Goal: Task Accomplishment & Management: Complete application form

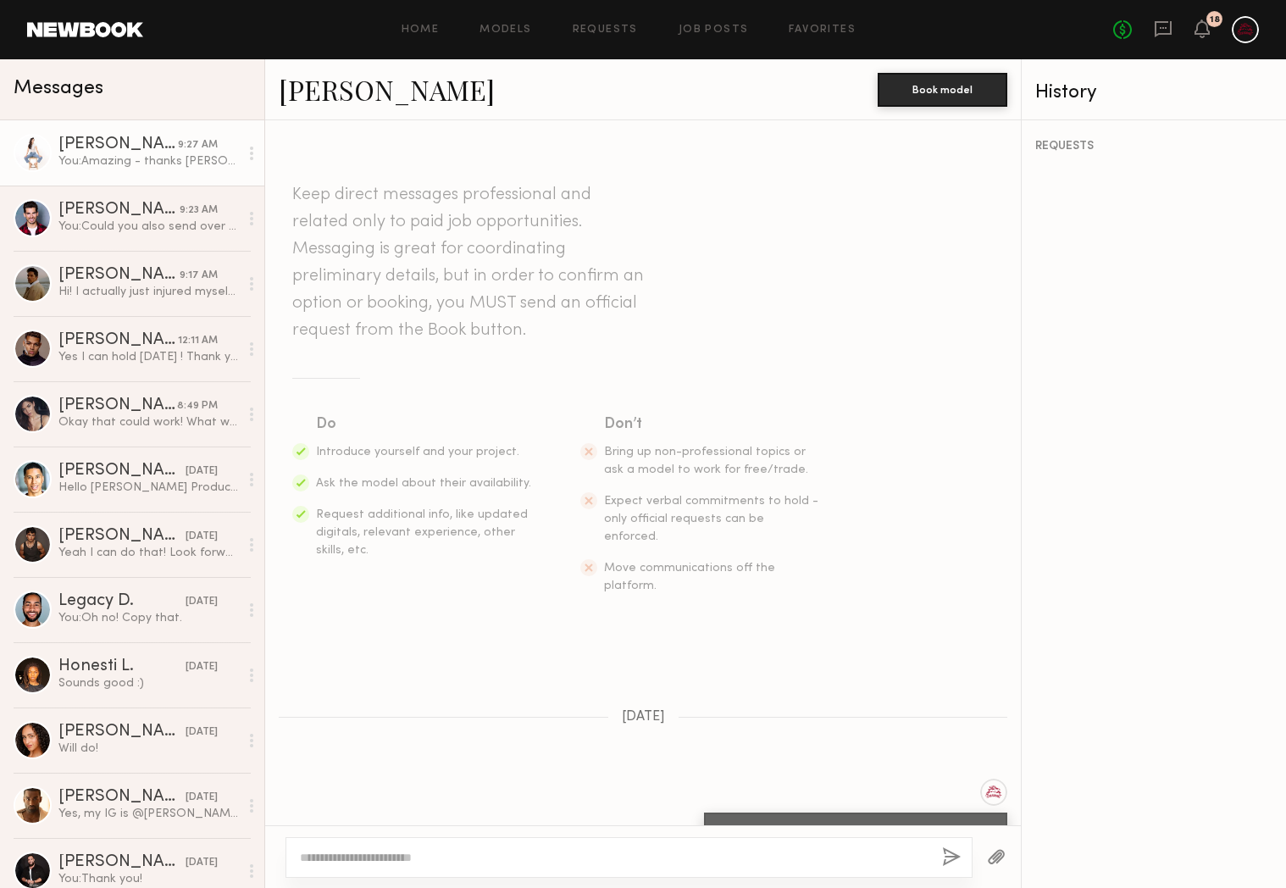
scroll to position [528, 0]
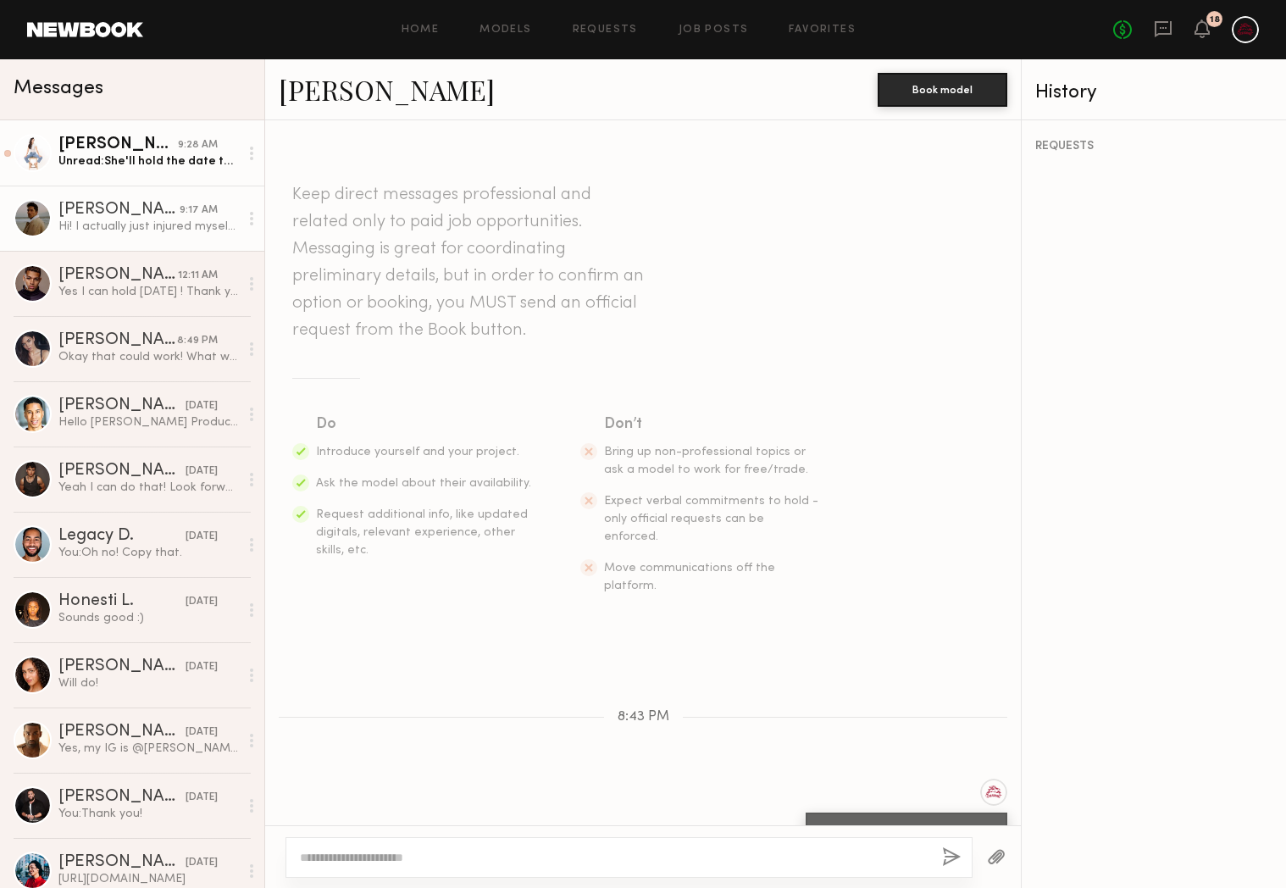
scroll to position [223, 0]
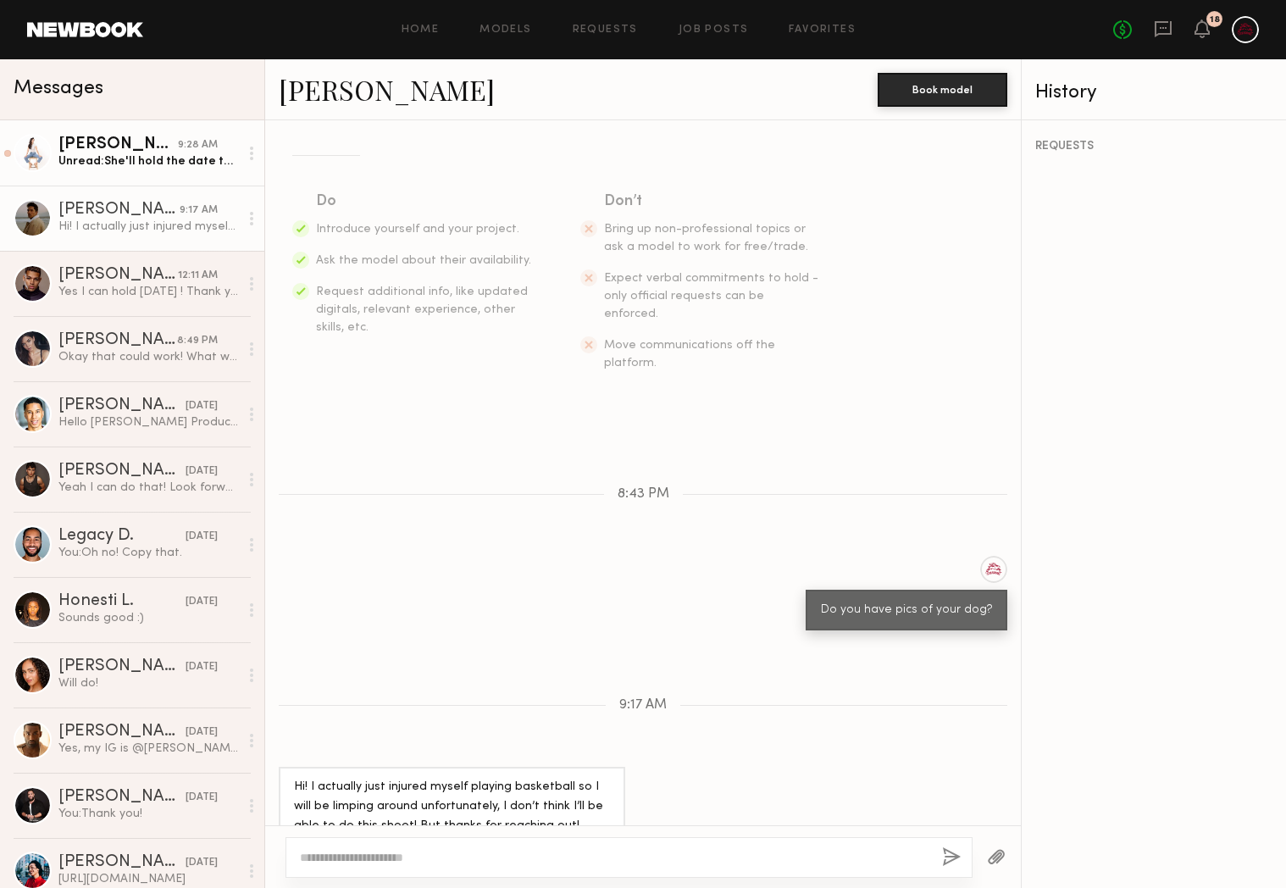
click at [155, 147] on div "[PERSON_NAME]" at bounding box center [117, 144] width 119 height 17
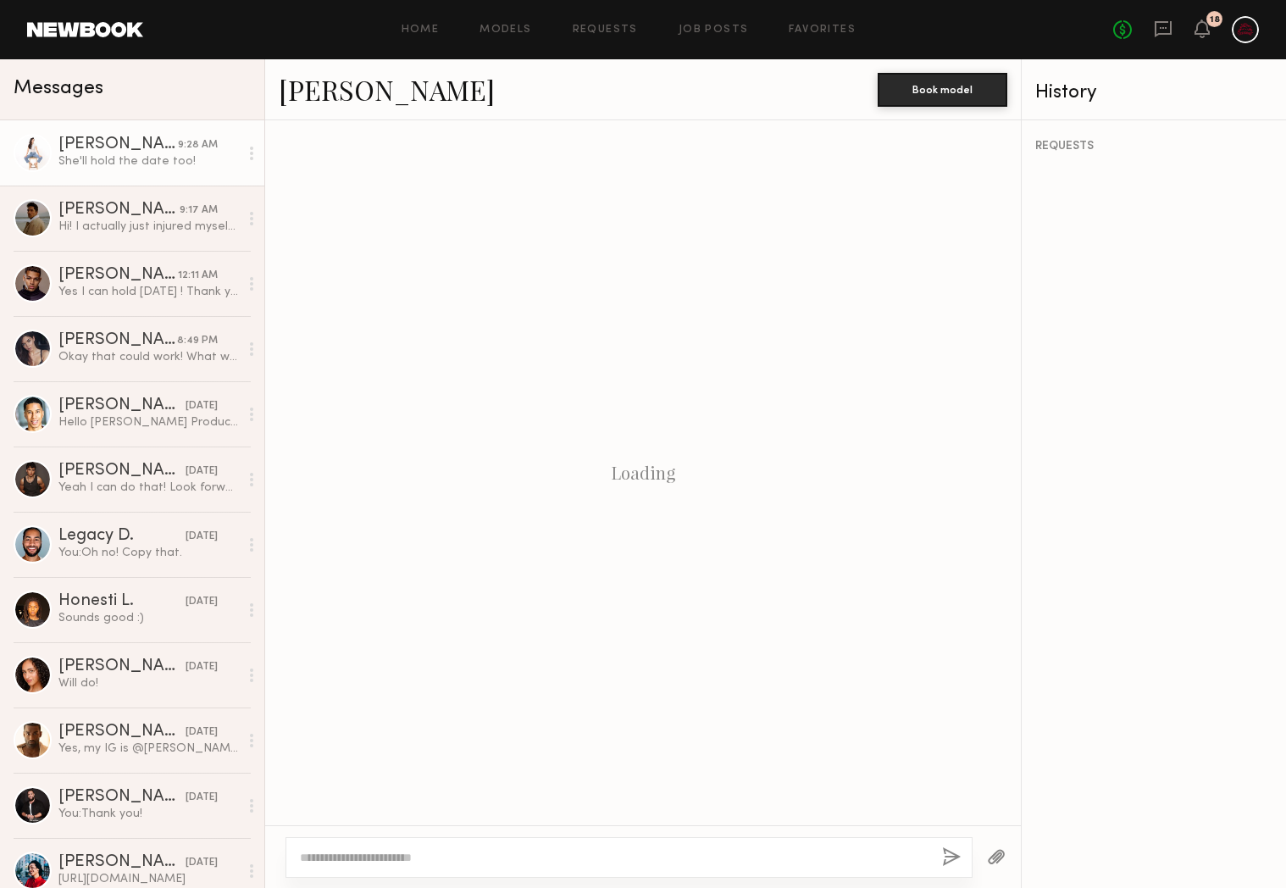
scroll to position [575, 0]
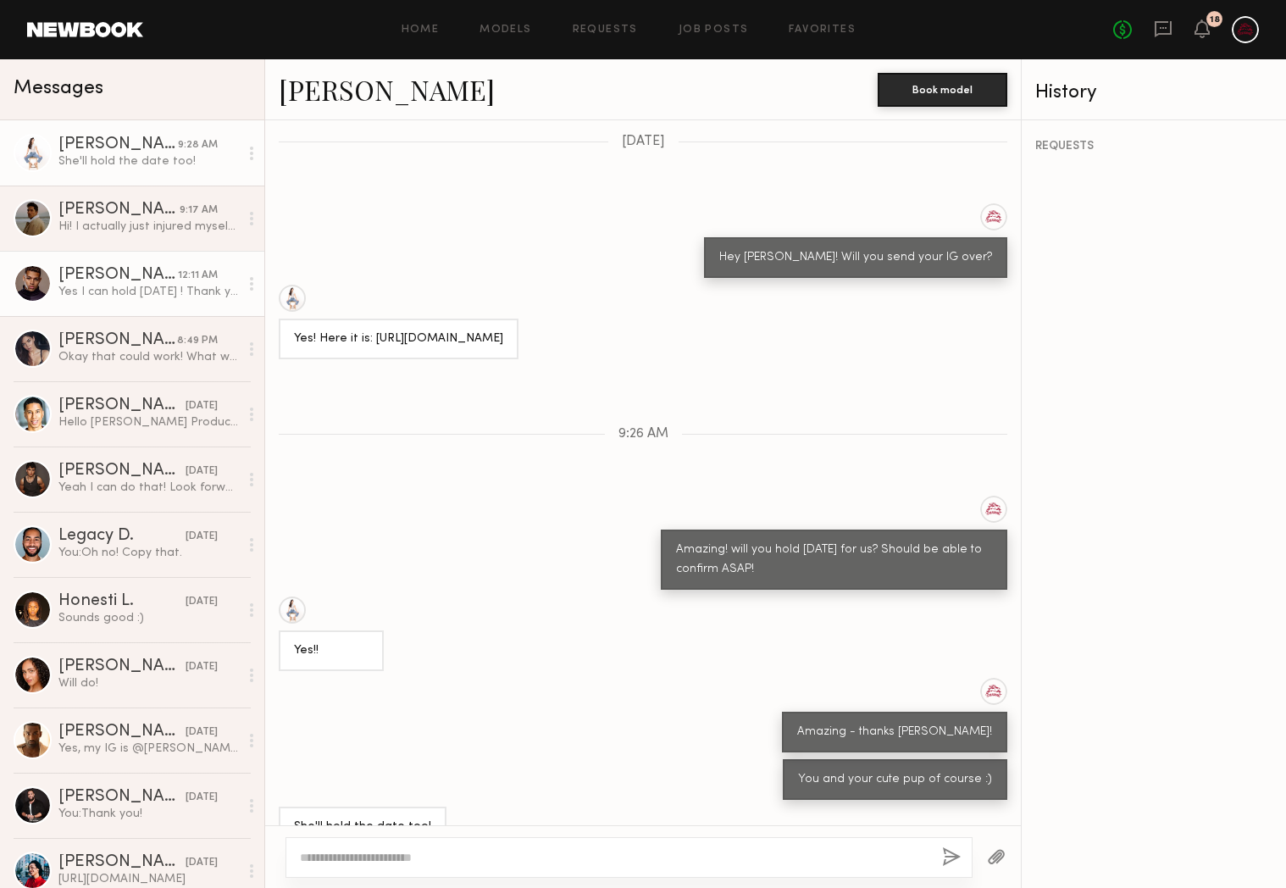
click at [137, 283] on div "[PERSON_NAME]" at bounding box center [117, 275] width 119 height 17
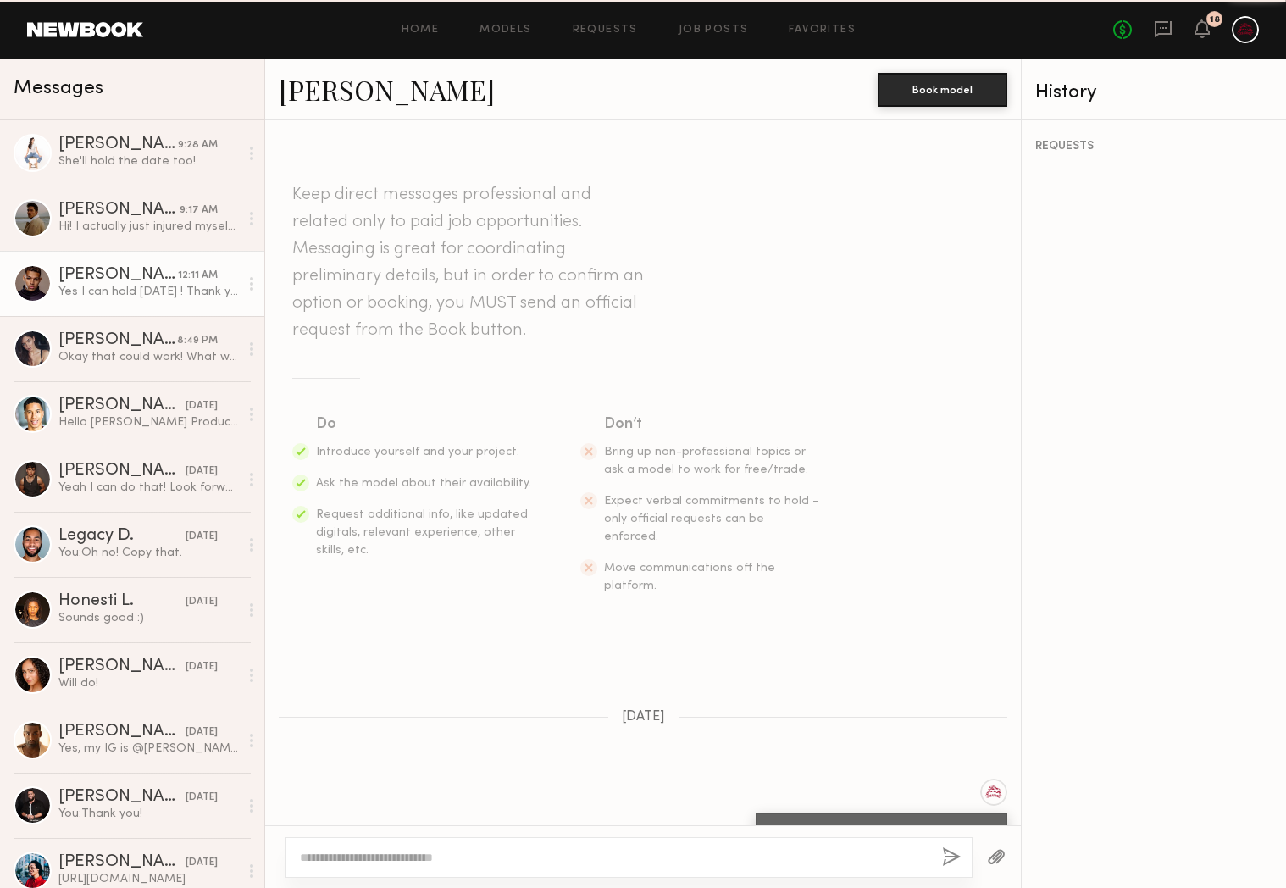
scroll to position [791, 0]
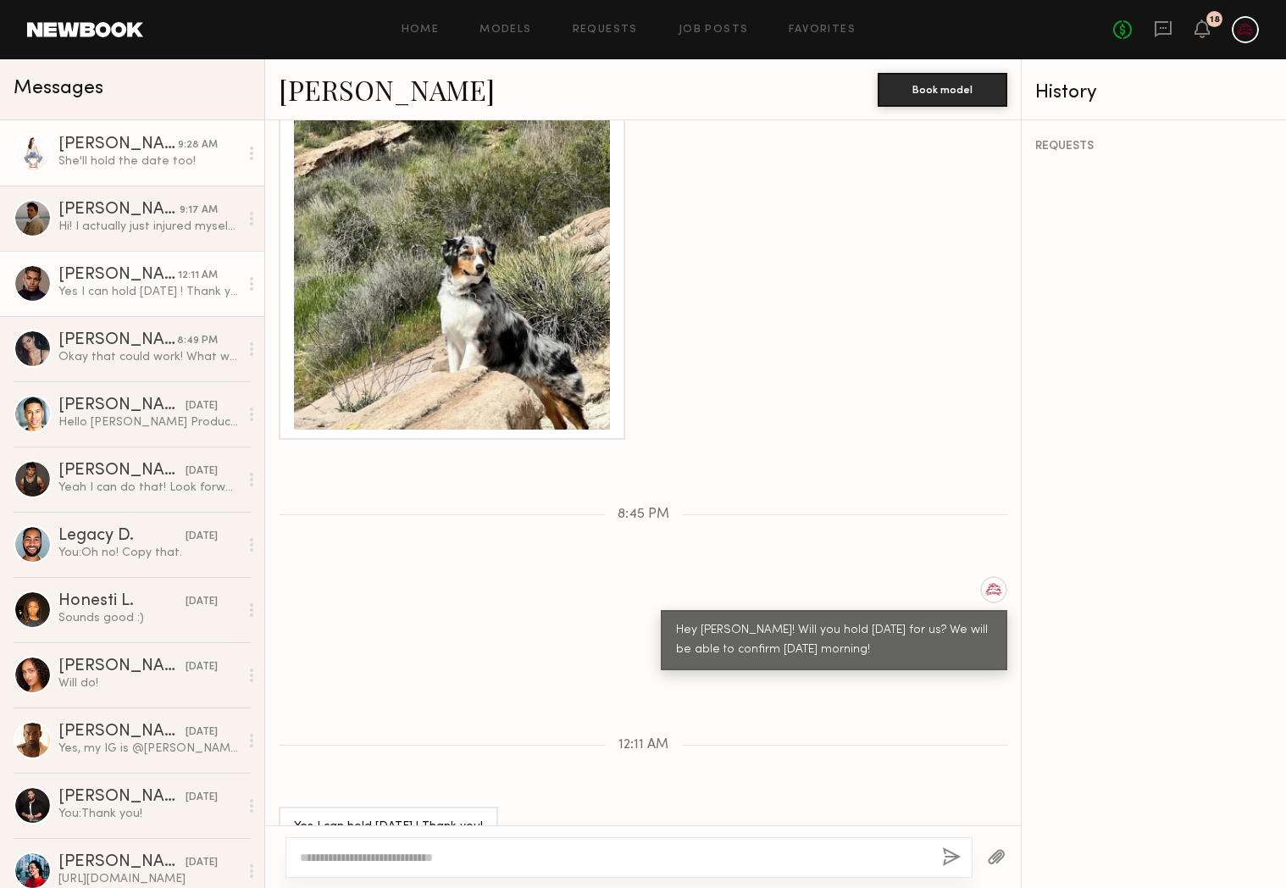
click at [121, 166] on div "She'll hold the date too!" at bounding box center [148, 161] width 180 height 16
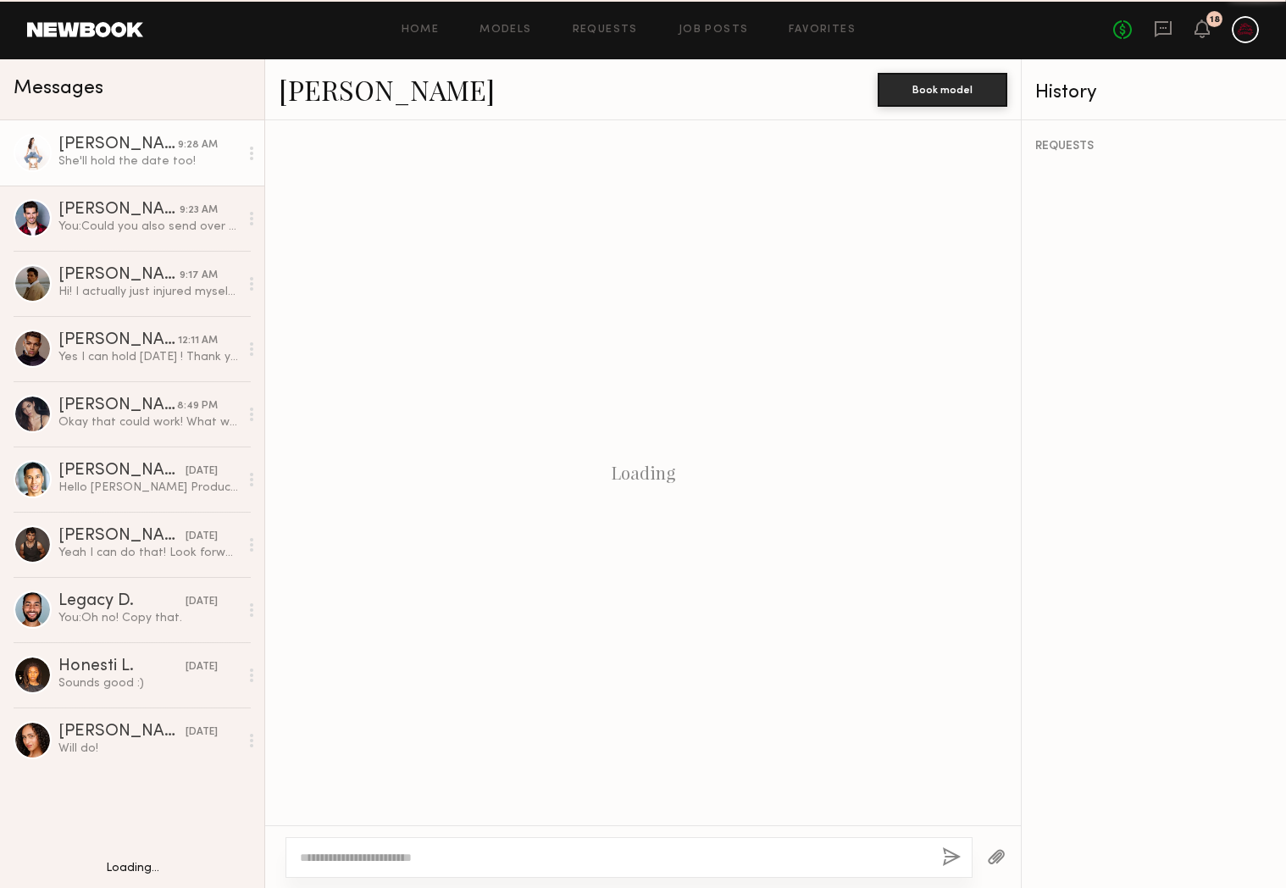
scroll to position [575, 0]
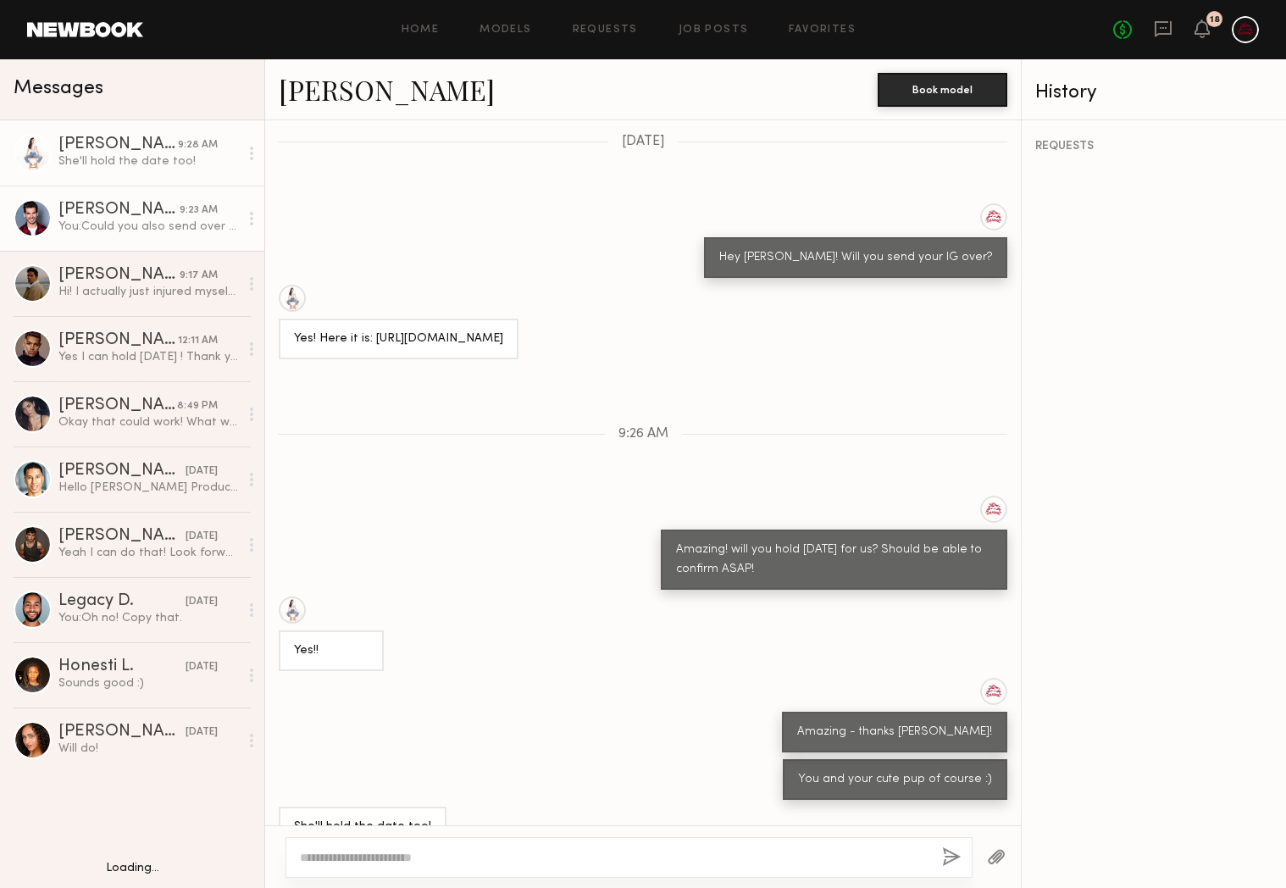
click at [136, 231] on div "You: Could you also send over a pic of your dog?" at bounding box center [148, 227] width 180 height 16
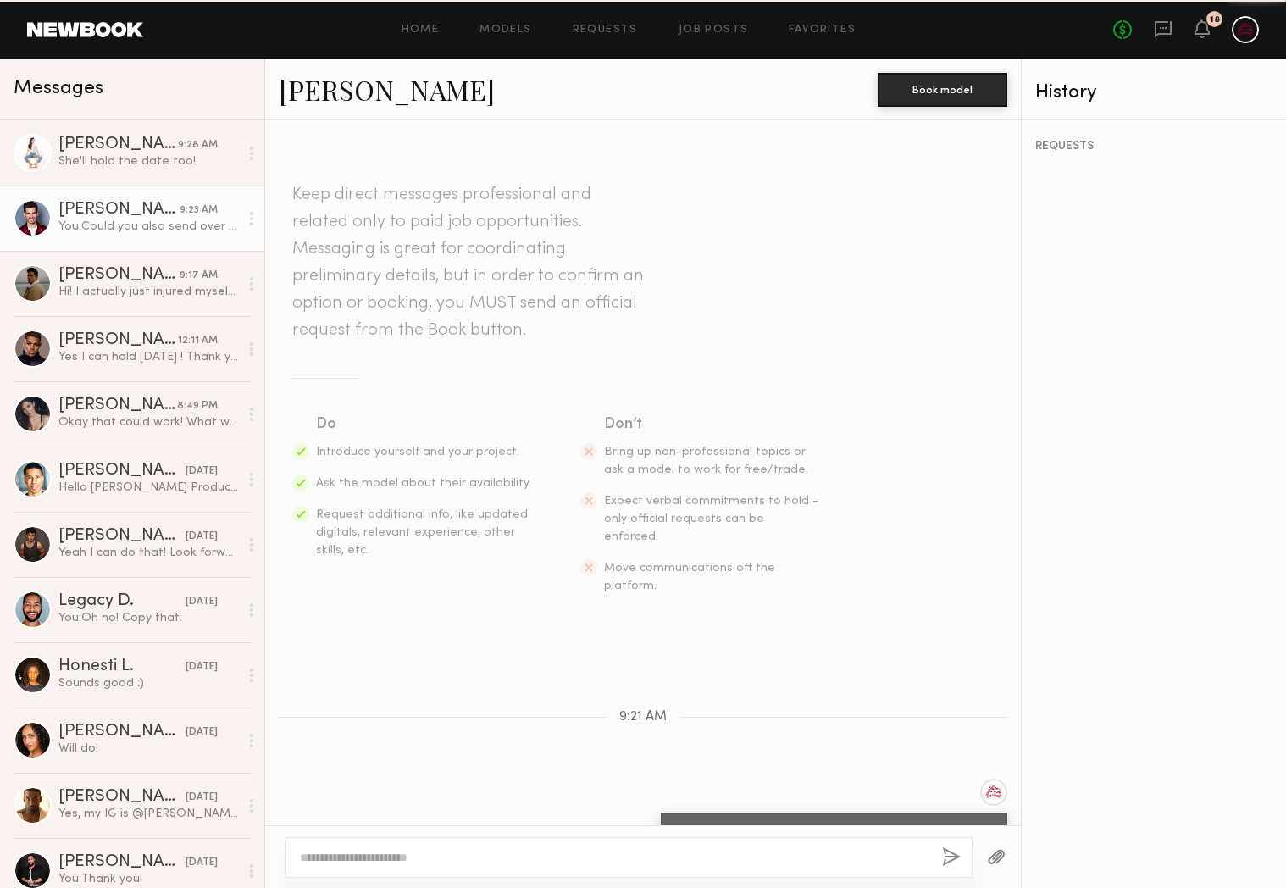
scroll to position [75, 0]
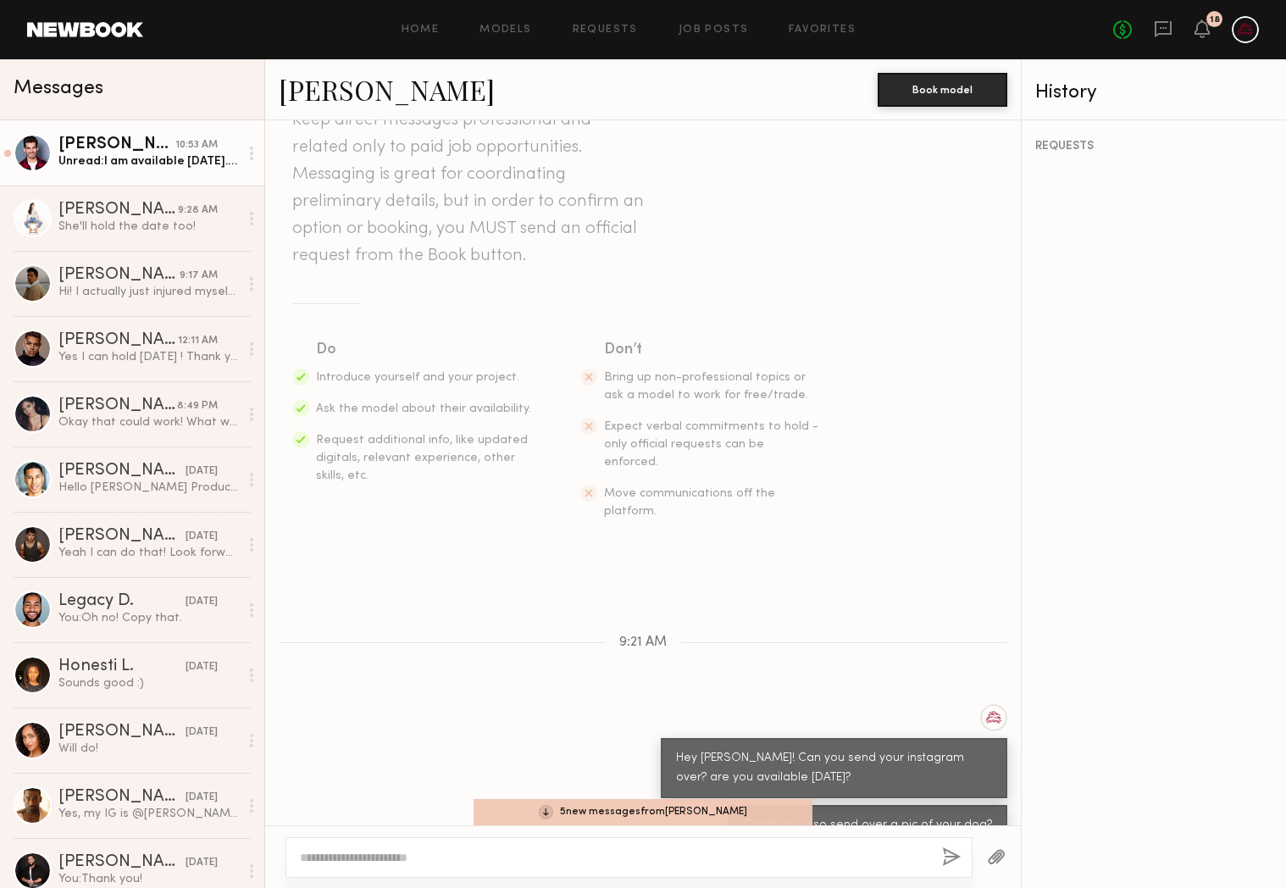
click at [114, 148] on div "[PERSON_NAME]" at bounding box center [116, 144] width 117 height 17
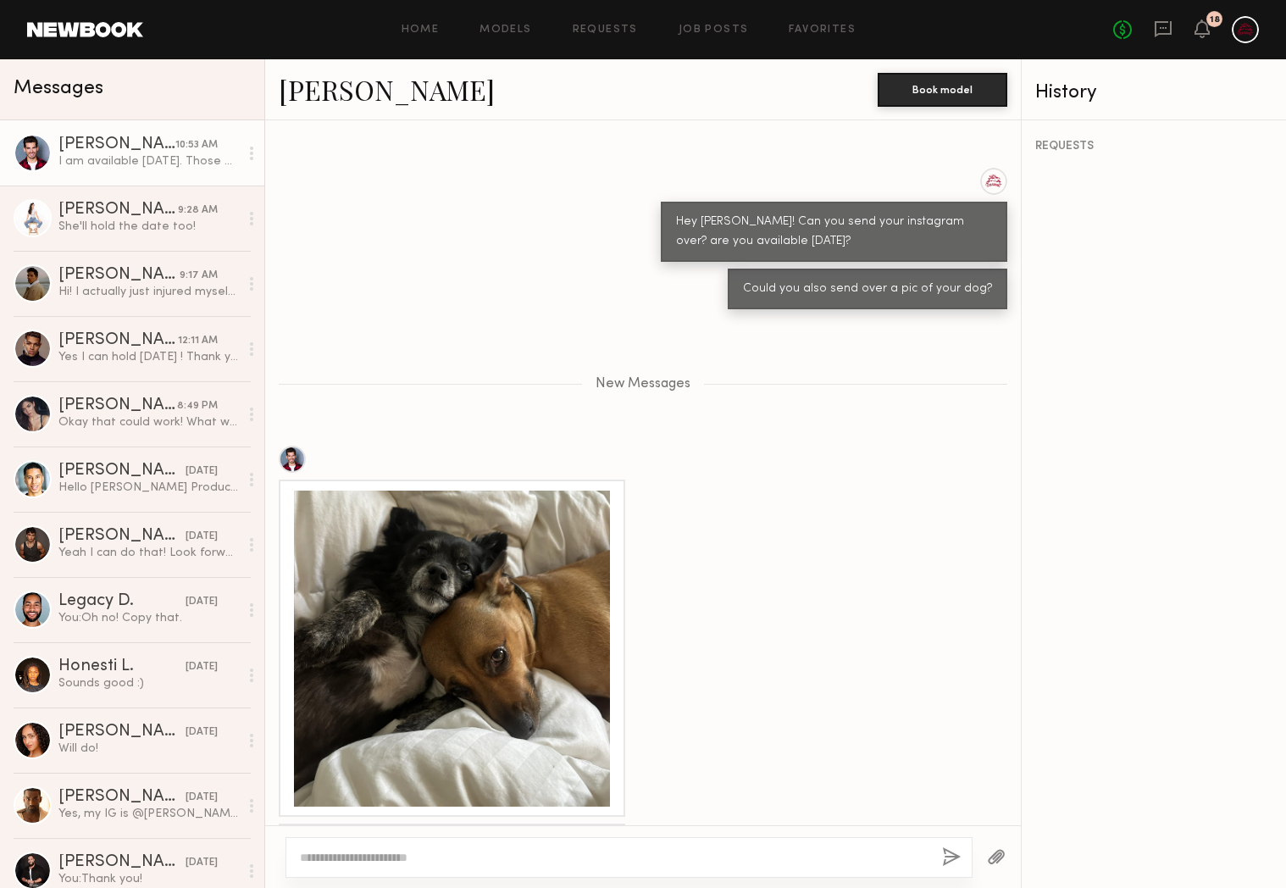
scroll to position [1660, 0]
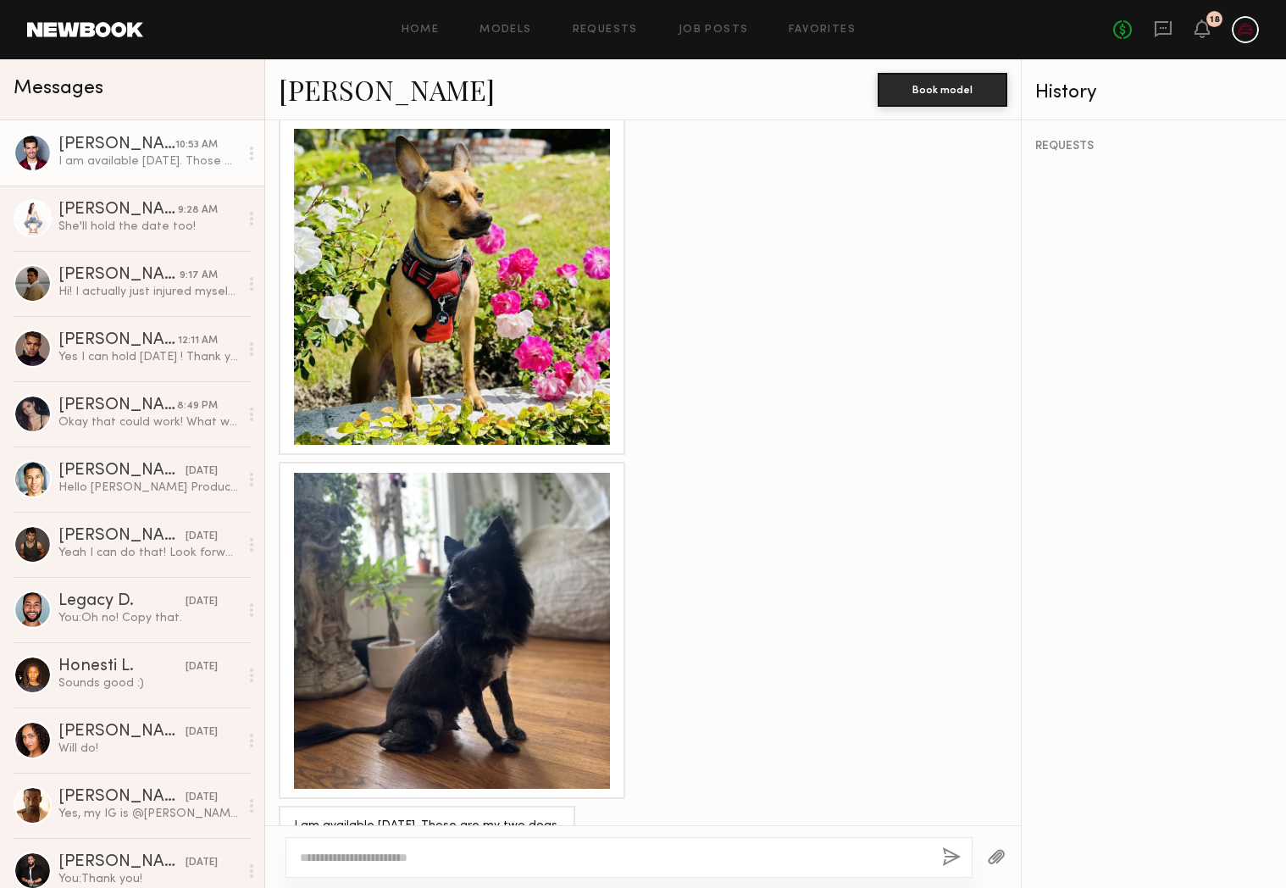
click at [498, 862] on textarea at bounding box center [614, 857] width 629 height 17
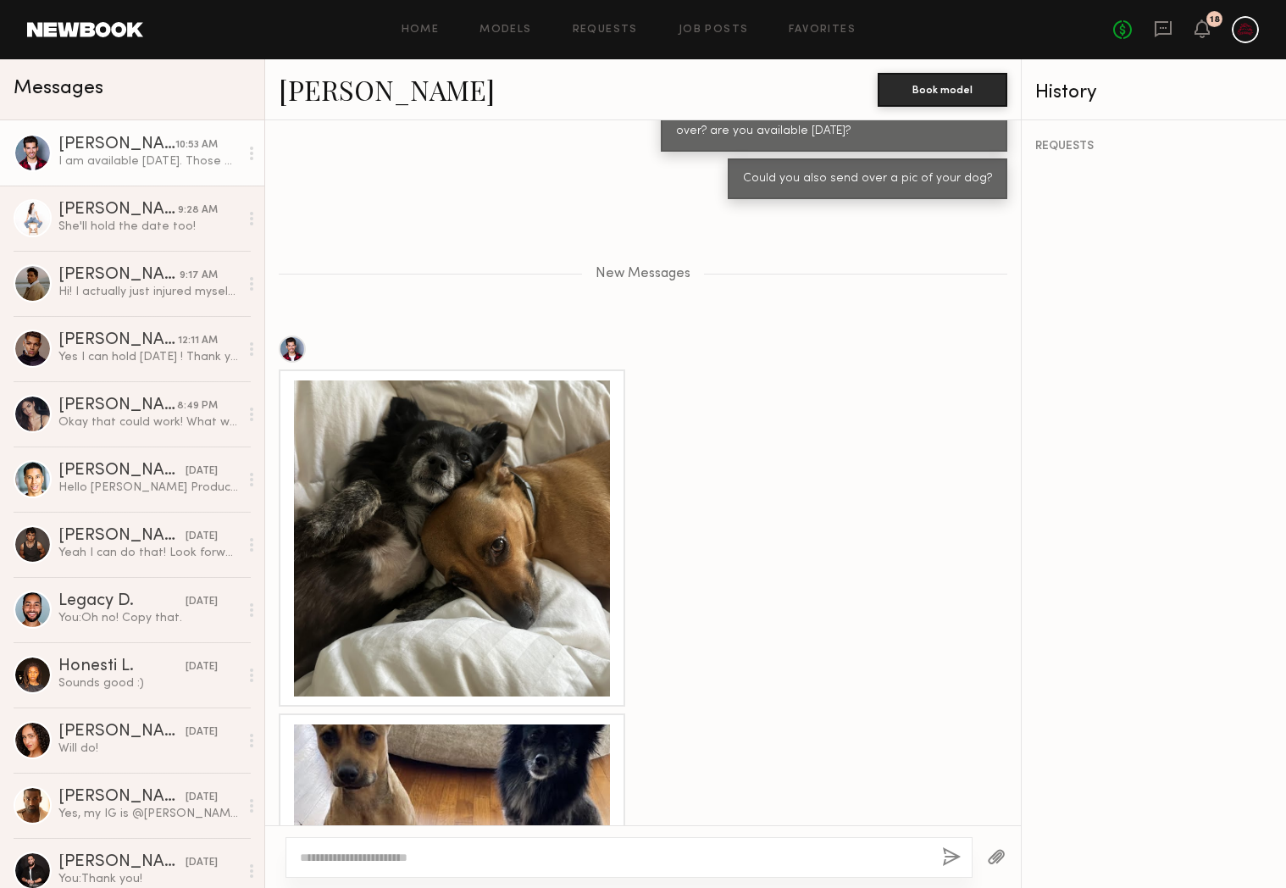
scroll to position [741, 0]
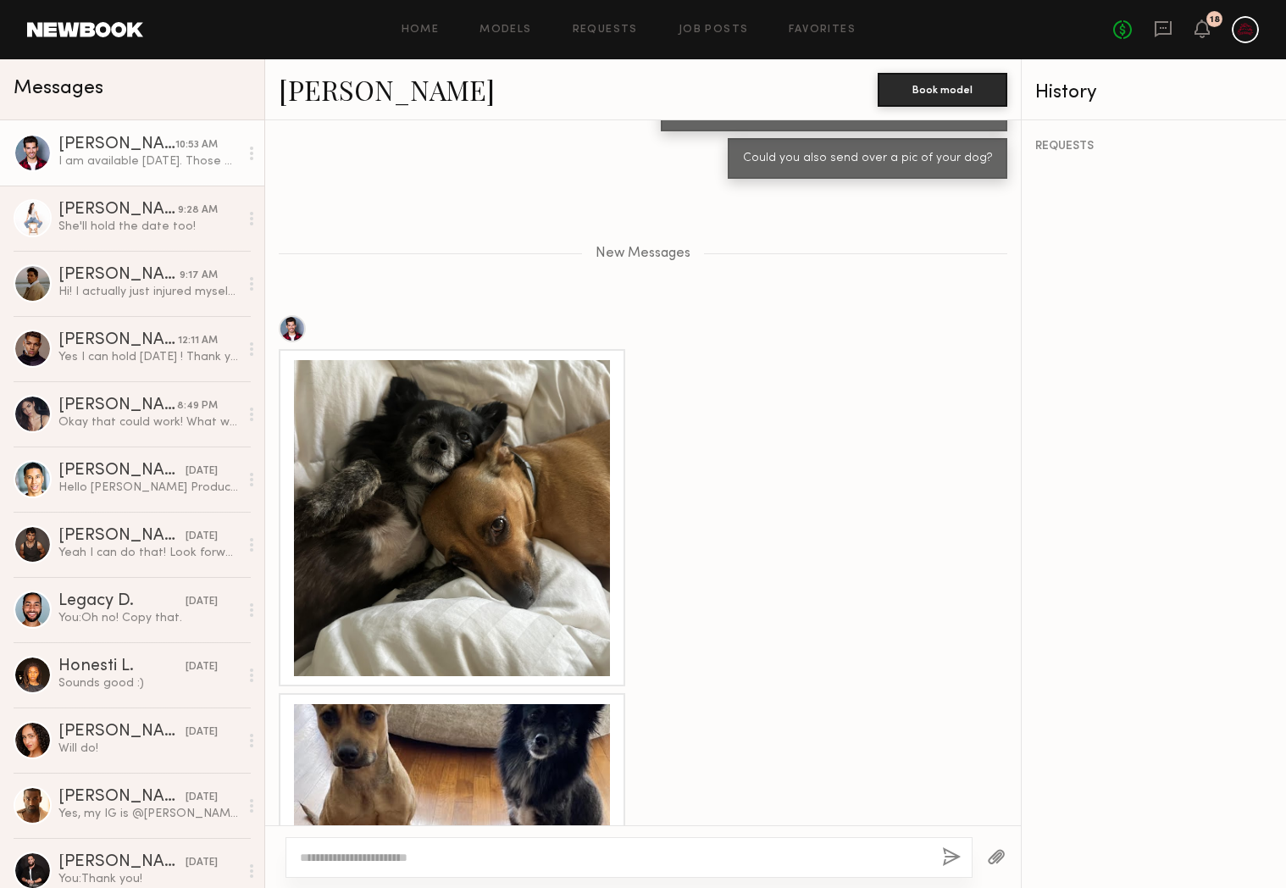
click at [545, 474] on div at bounding box center [452, 518] width 316 height 316
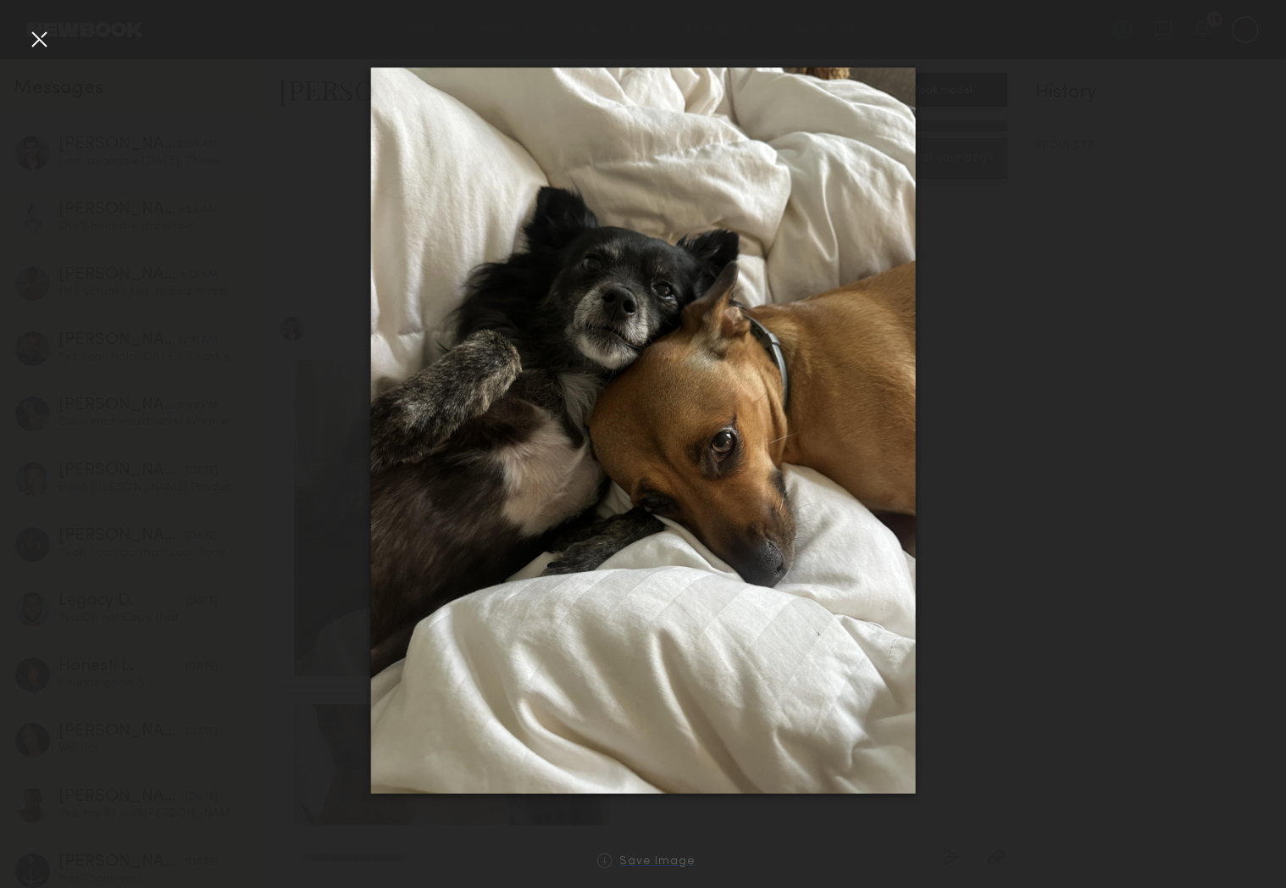
click at [672, 854] on link "Save Image" at bounding box center [642, 860] width 105 height 15
click at [1140, 622] on div at bounding box center [643, 430] width 1286 height 806
click at [36, 36] on div at bounding box center [38, 38] width 27 height 27
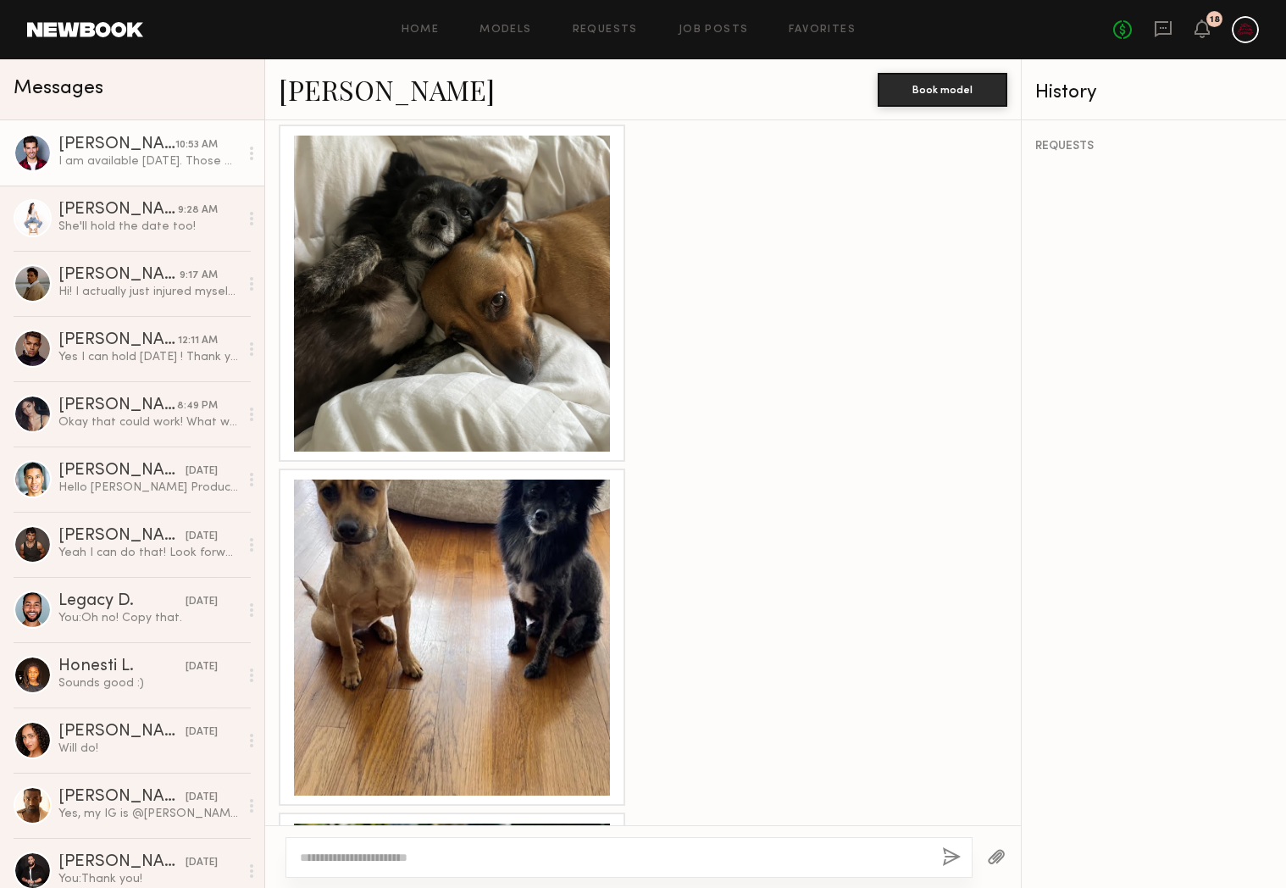
scroll to position [1222, 0]
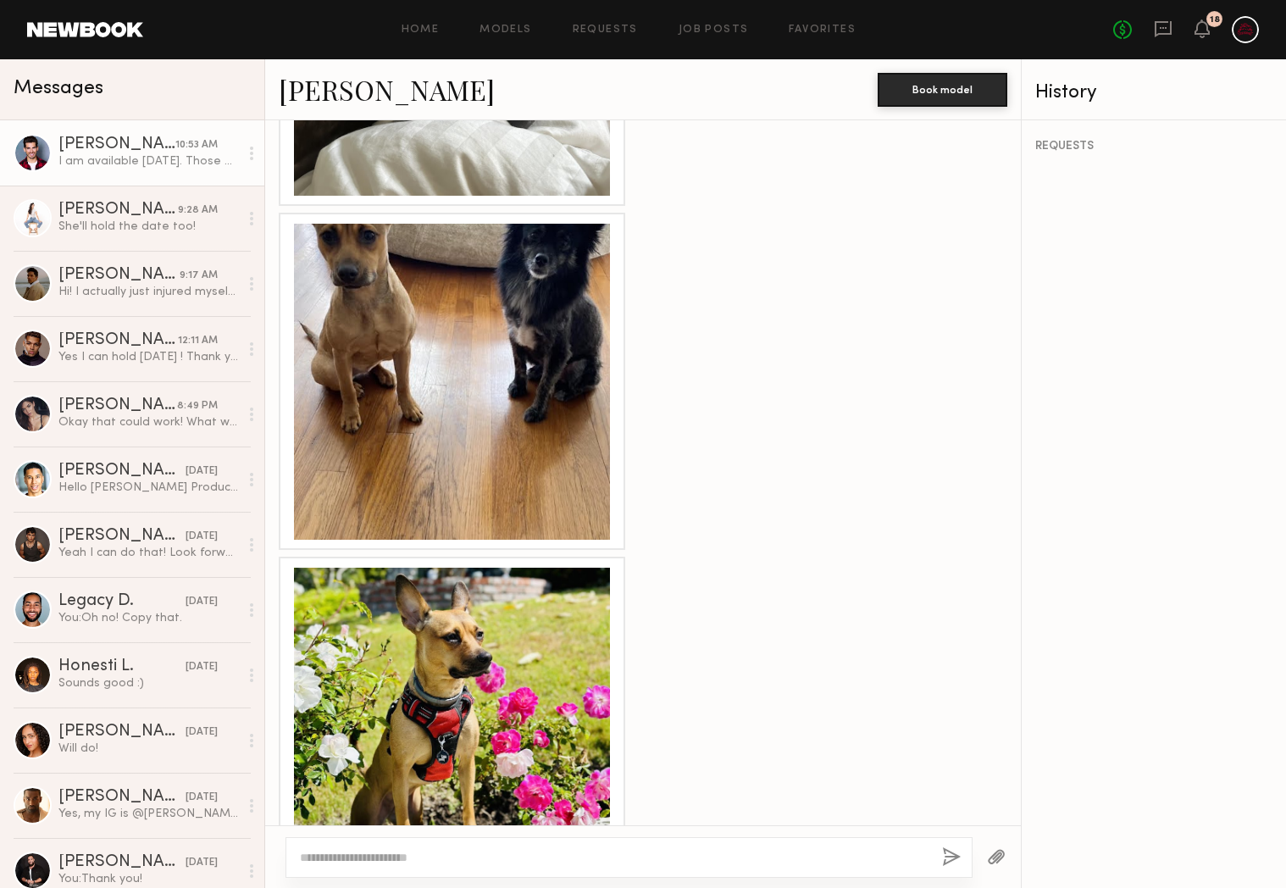
click at [406, 448] on div at bounding box center [452, 382] width 316 height 316
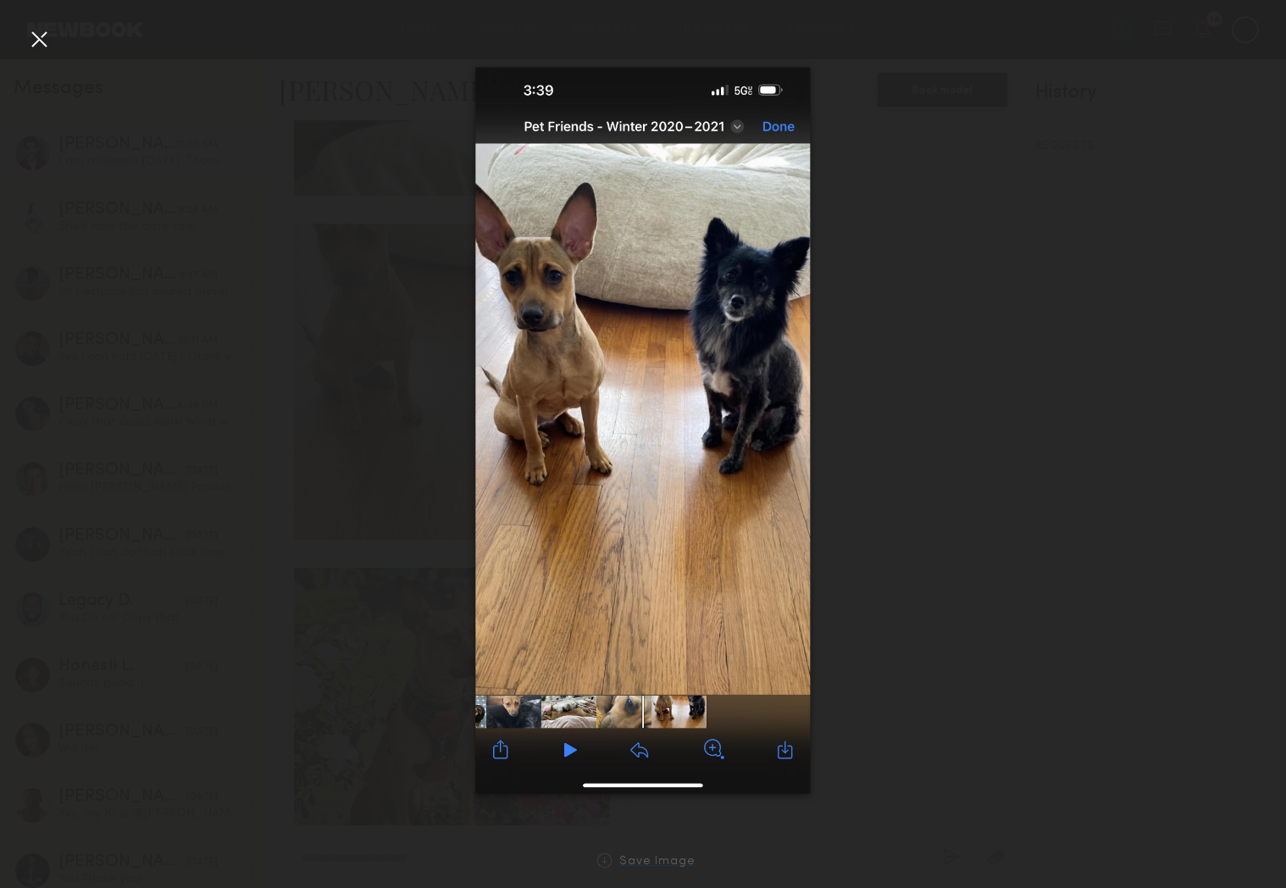
click at [677, 861] on div "Save Image" at bounding box center [657, 862] width 76 height 13
click at [22, 30] on div at bounding box center [643, 430] width 1286 height 806
click at [38, 37] on div at bounding box center [38, 38] width 27 height 27
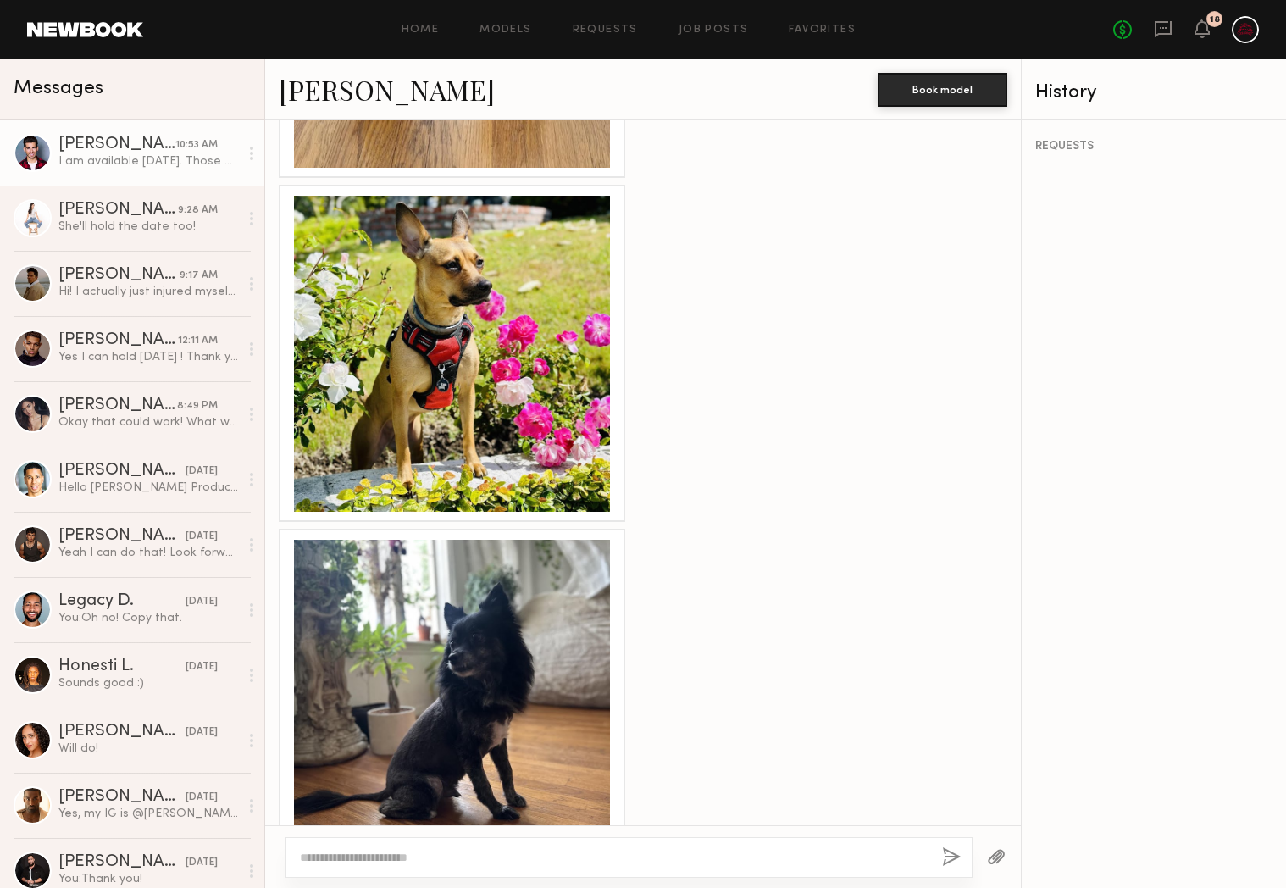
scroll to position [1597, 0]
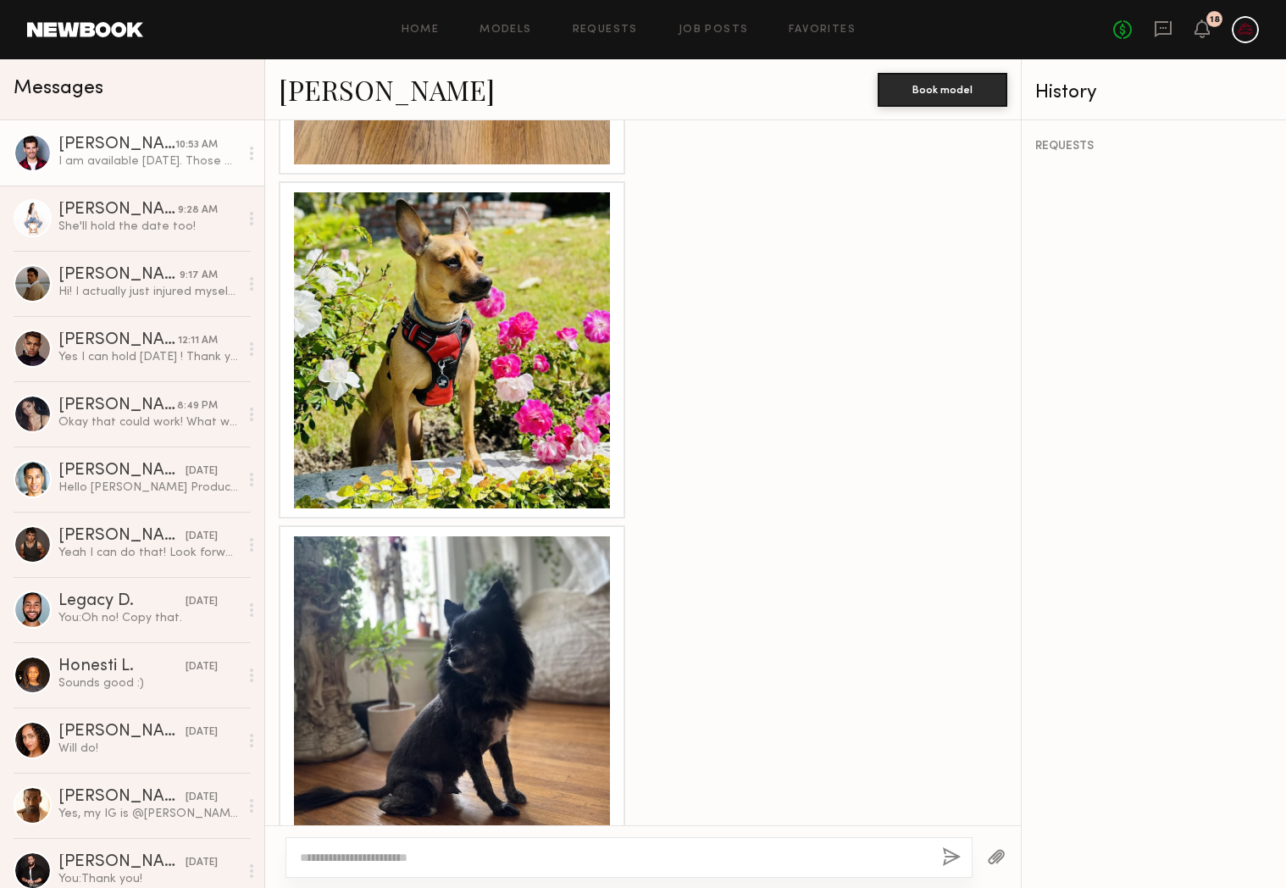
click at [489, 435] on div at bounding box center [452, 350] width 316 height 316
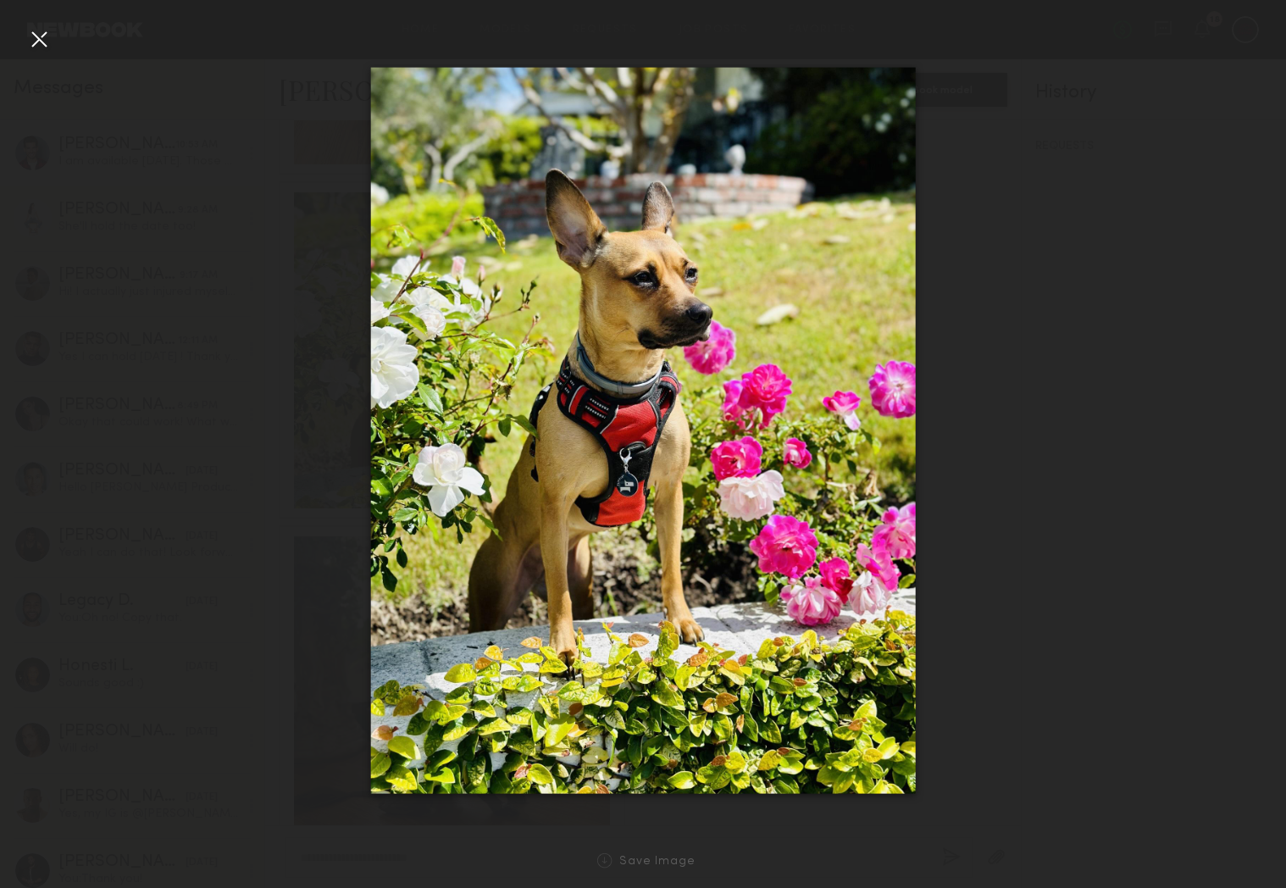
click at [662, 873] on div "Save Image" at bounding box center [643, 861] width 1286 height 54
click at [662, 866] on div "Save Image" at bounding box center [657, 862] width 76 height 13
click at [47, 42] on div at bounding box center [38, 38] width 27 height 27
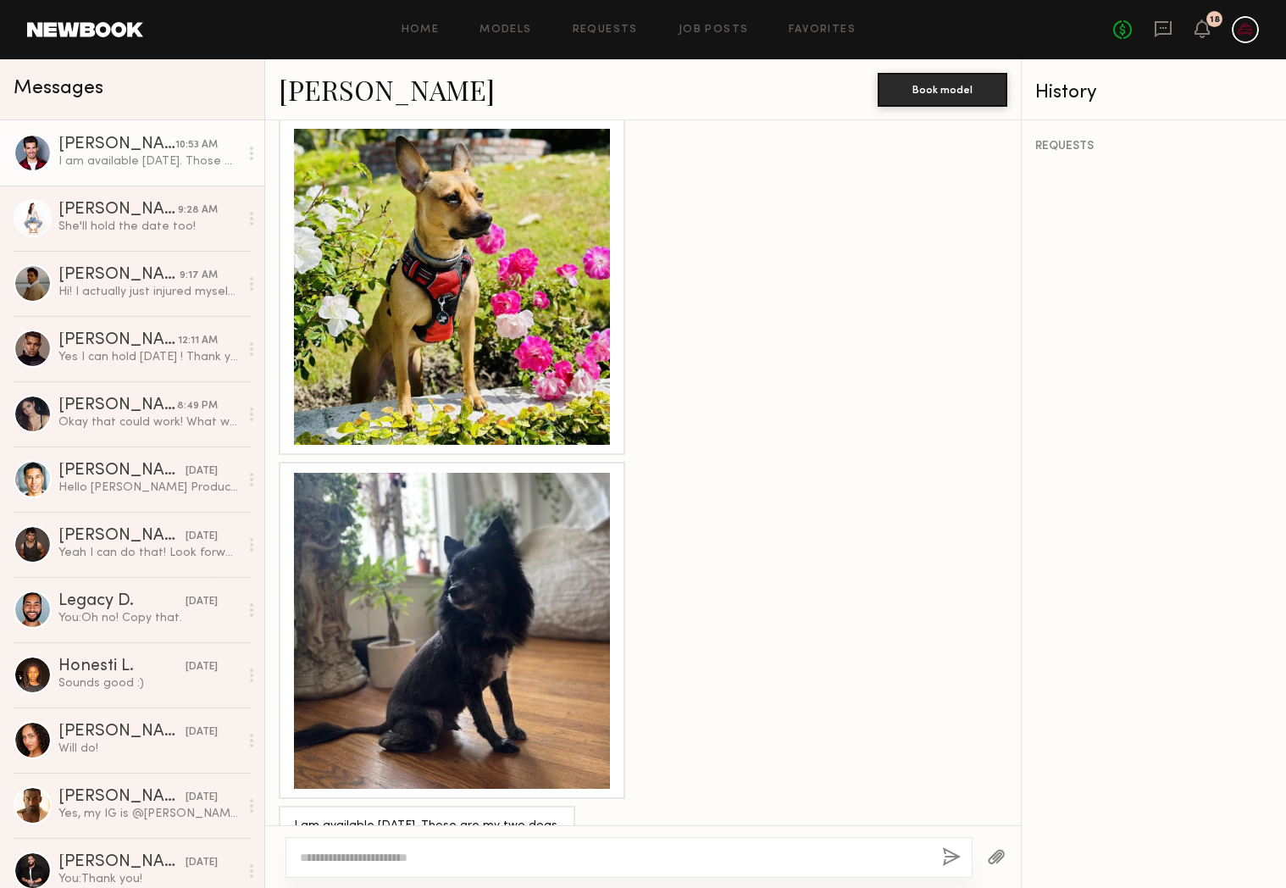
scroll to position [1499, 0]
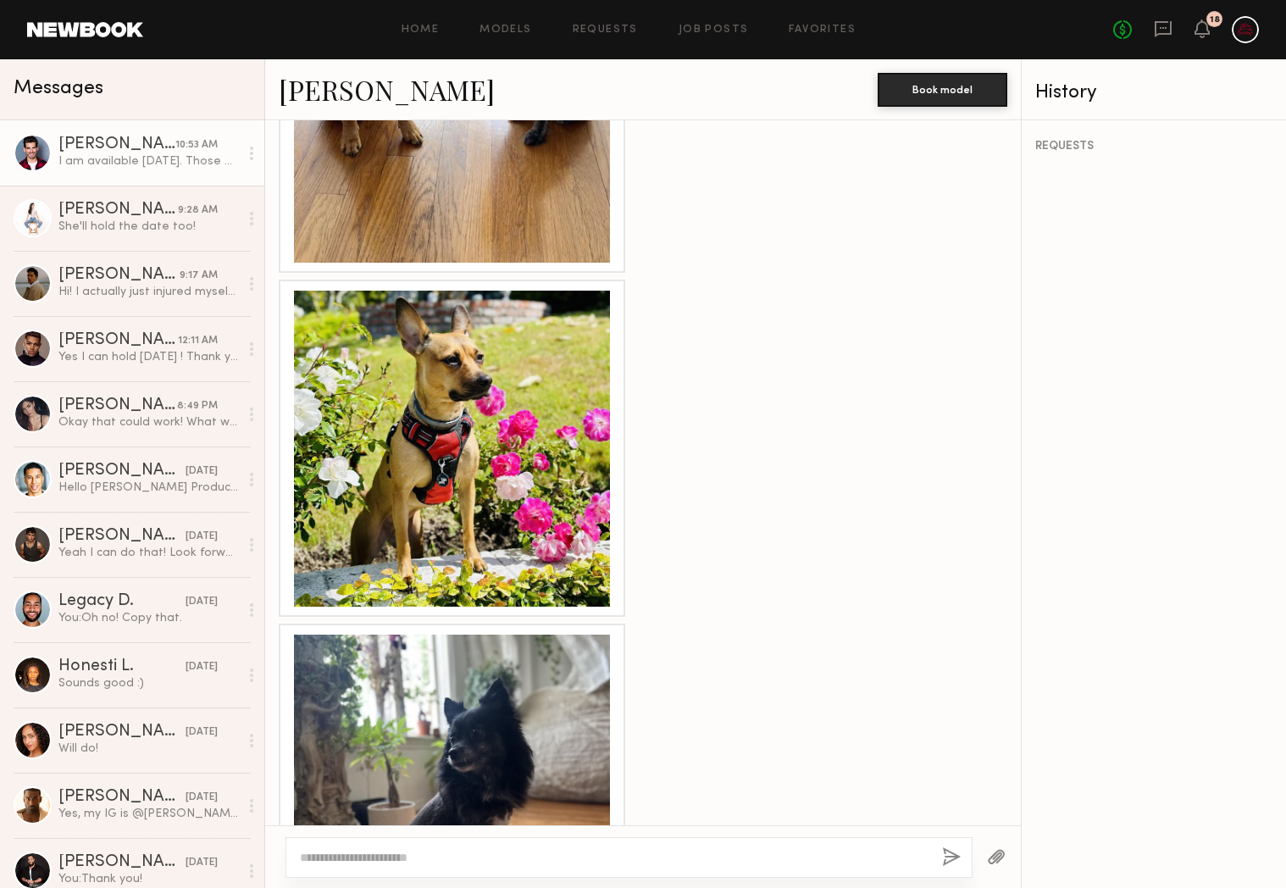
click at [468, 505] on div at bounding box center [452, 449] width 316 height 316
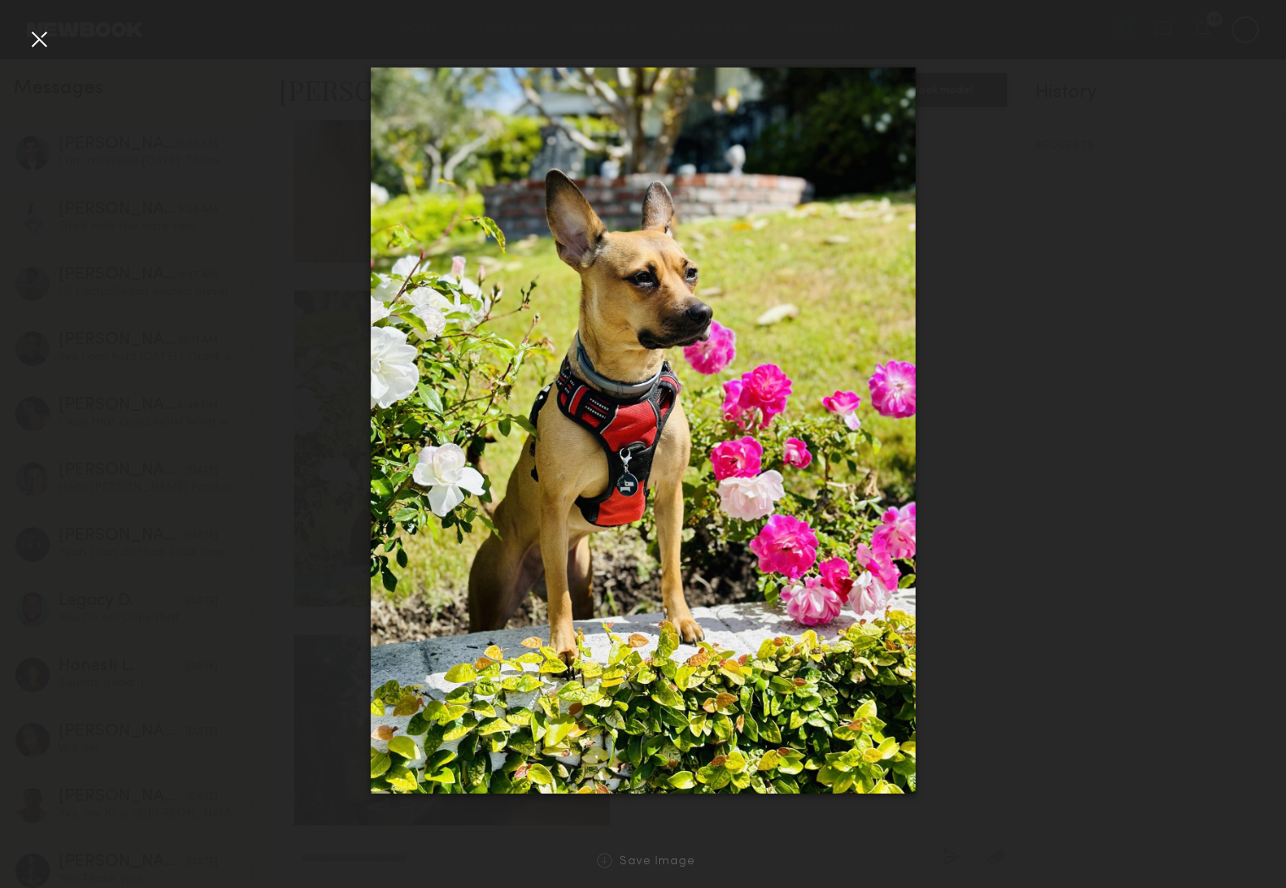
click at [638, 851] on div "Save Image" at bounding box center [643, 861] width 1286 height 54
click at [639, 858] on div "Save Image" at bounding box center [657, 862] width 76 height 13
click at [36, 44] on div at bounding box center [38, 38] width 27 height 27
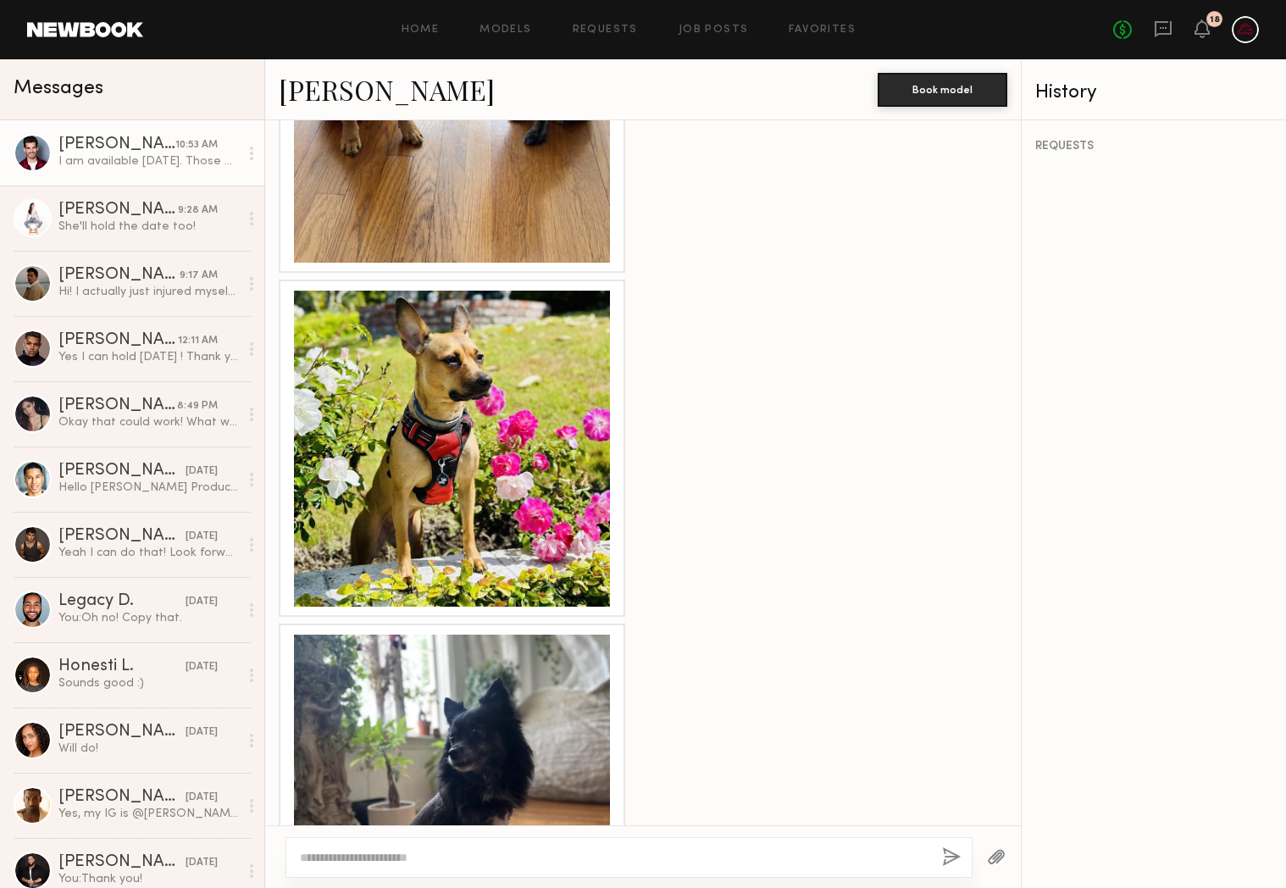
click at [469, 370] on div at bounding box center [452, 449] width 316 height 316
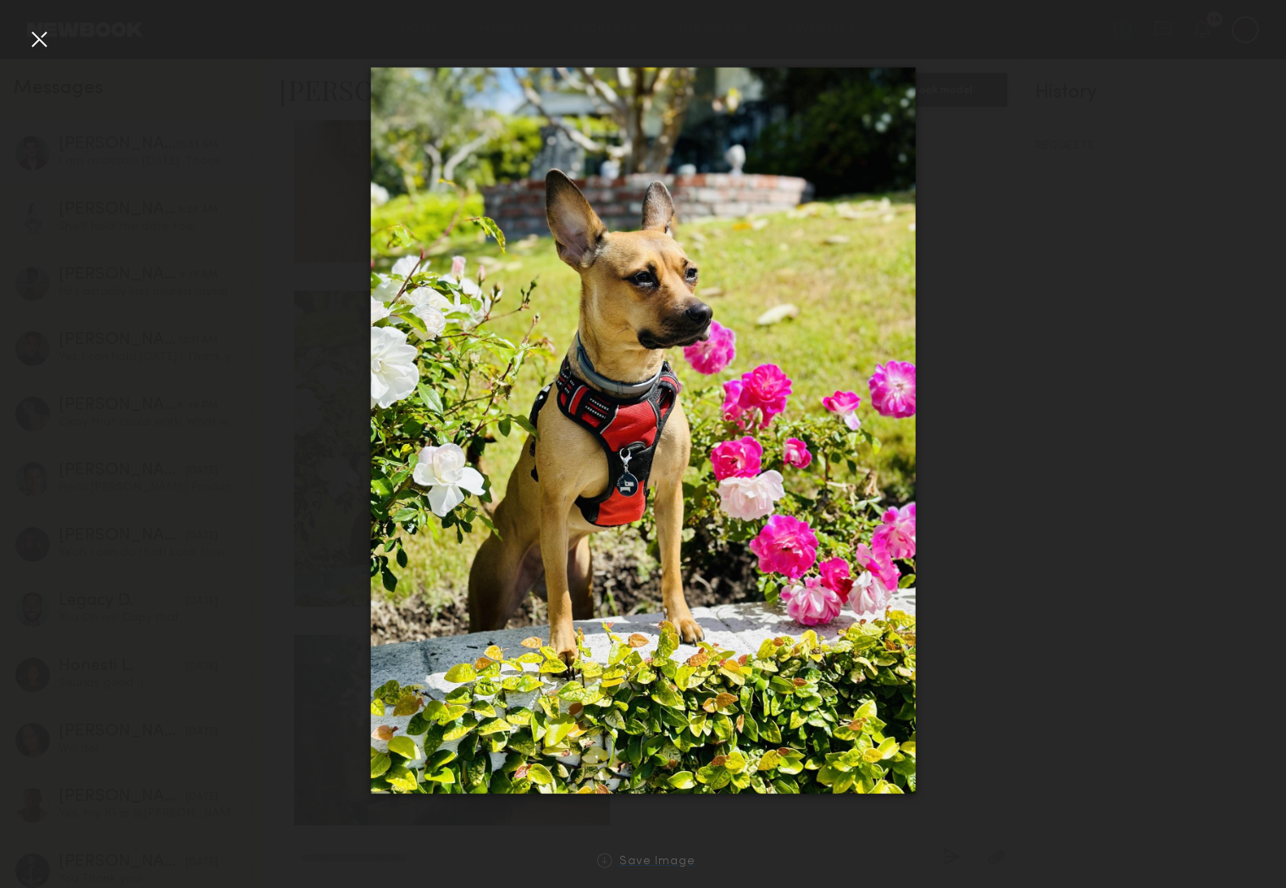
click at [664, 857] on div "Save Image" at bounding box center [657, 862] width 76 height 13
click at [34, 42] on div at bounding box center [38, 38] width 27 height 27
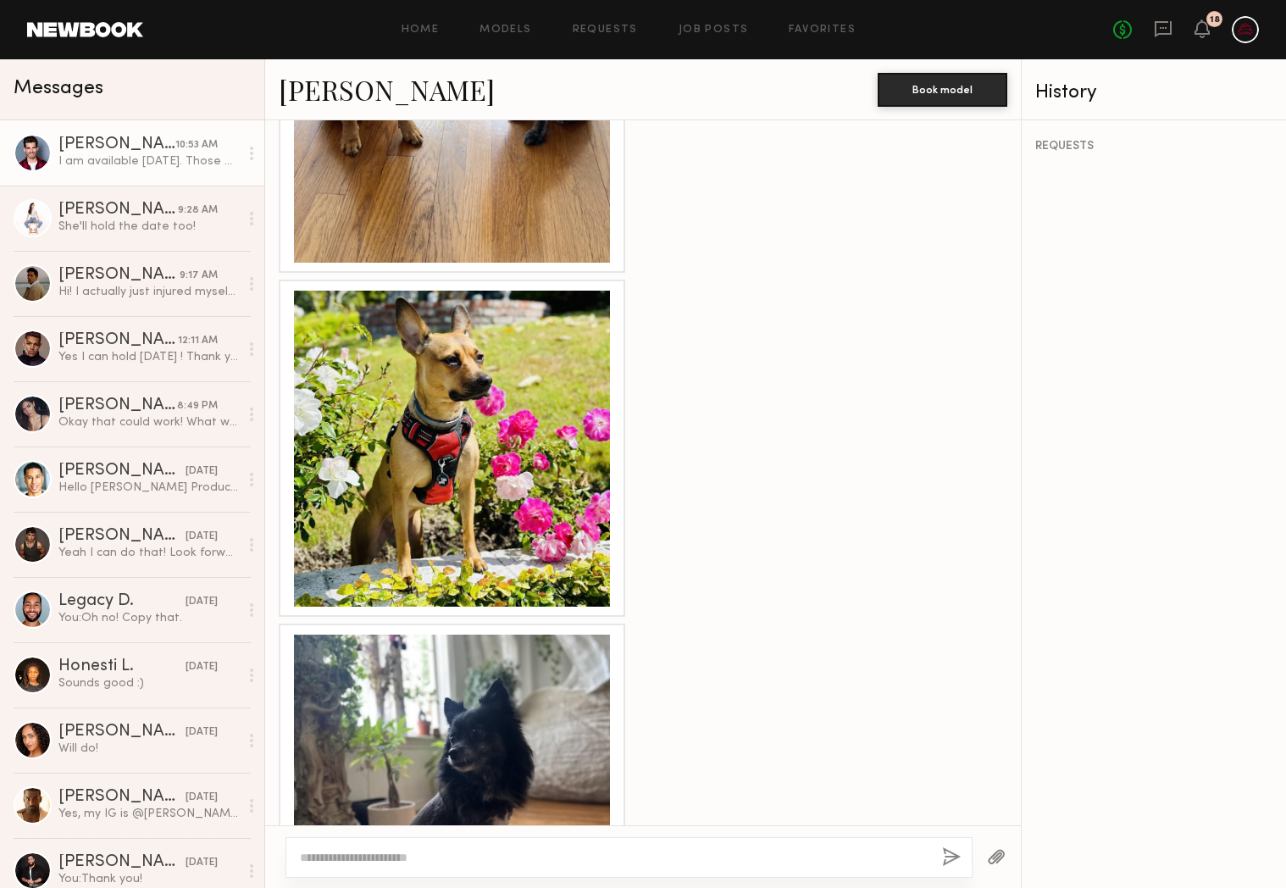
scroll to position [1660, 0]
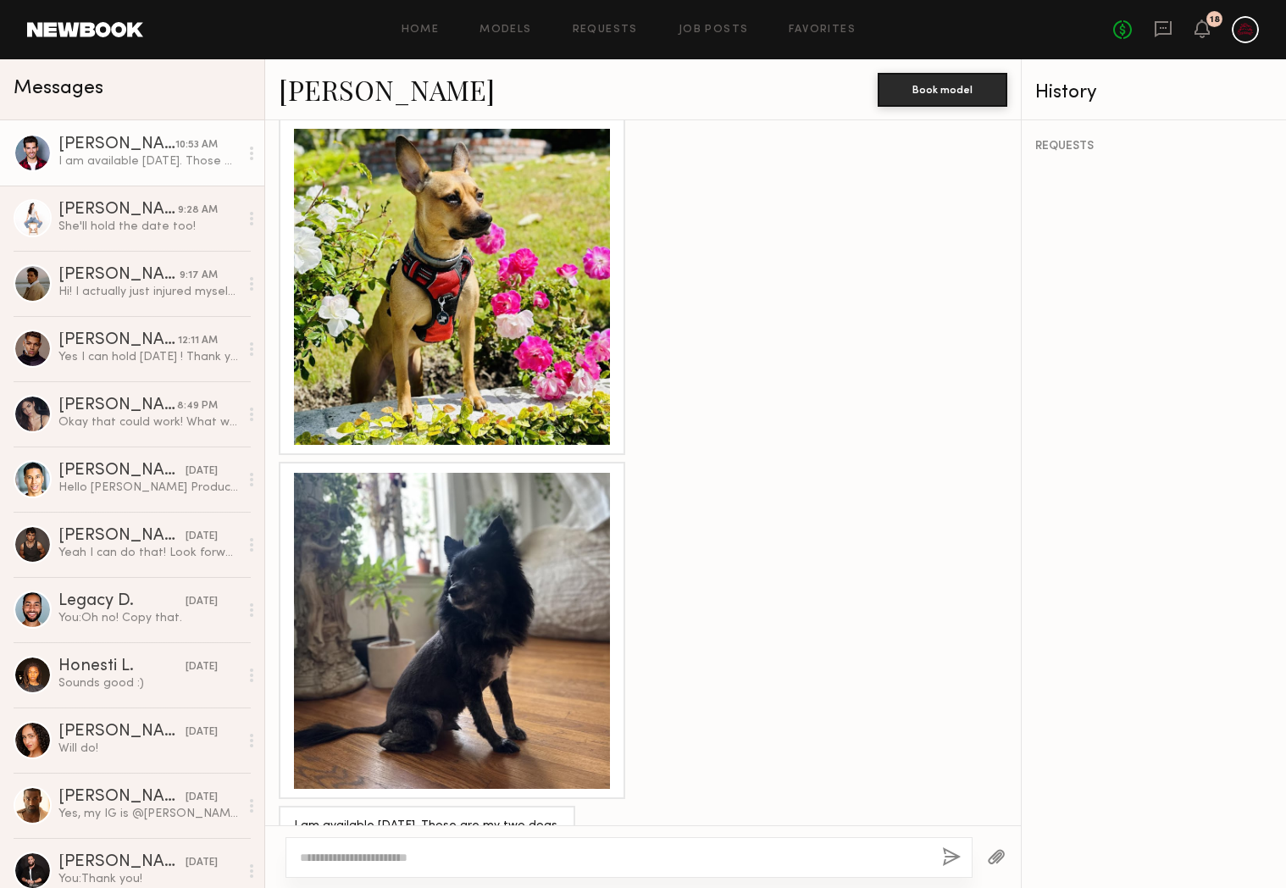
click at [524, 866] on div at bounding box center [628, 857] width 687 height 41
click at [530, 862] on textarea at bounding box center [614, 857] width 629 height 17
type textarea "**********"
click at [955, 856] on button "button" at bounding box center [951, 857] width 19 height 21
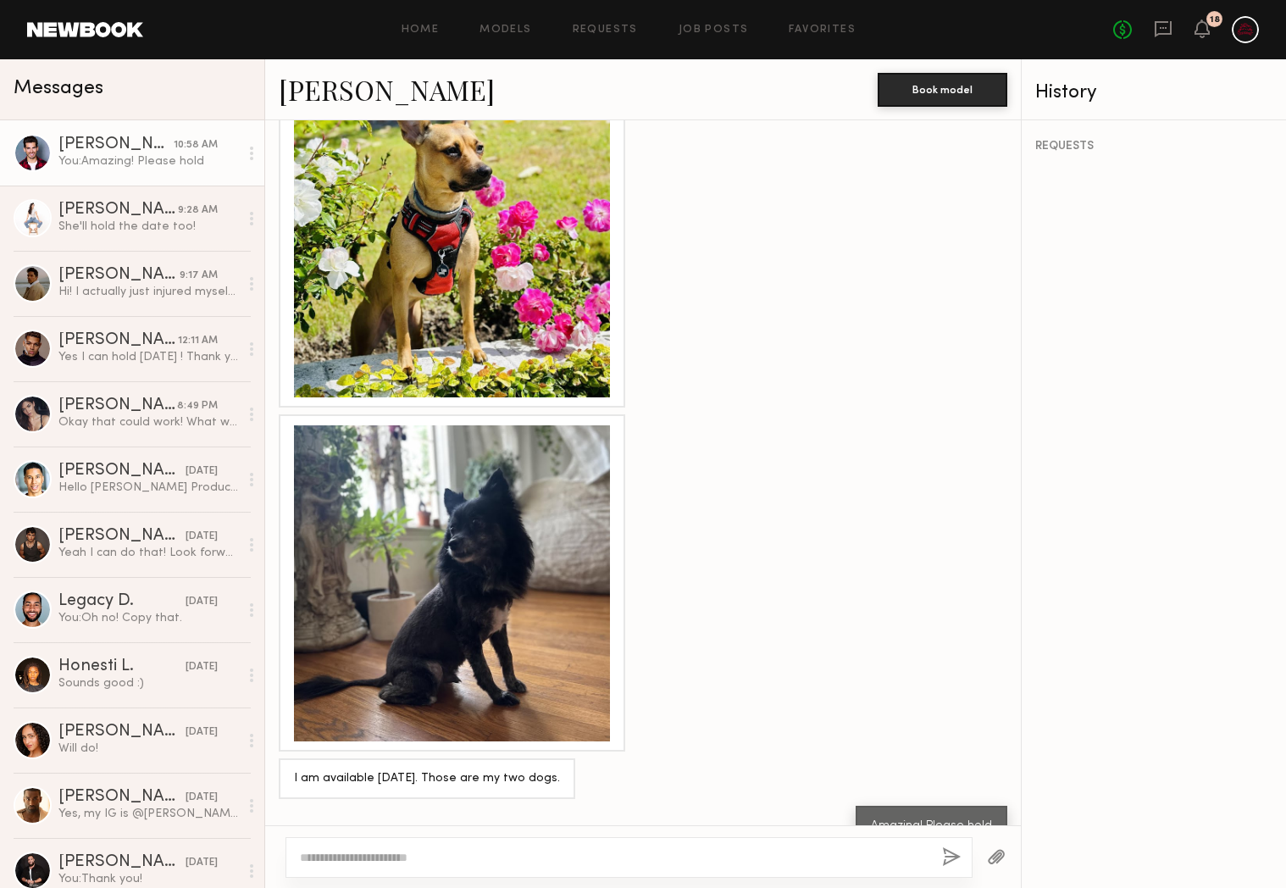
click at [447, 867] on div at bounding box center [628, 857] width 687 height 41
click at [455, 856] on textarea at bounding box center [614, 857] width 629 height 17
type textarea "**********"
click at [942, 856] on button "button" at bounding box center [951, 857] width 19 height 21
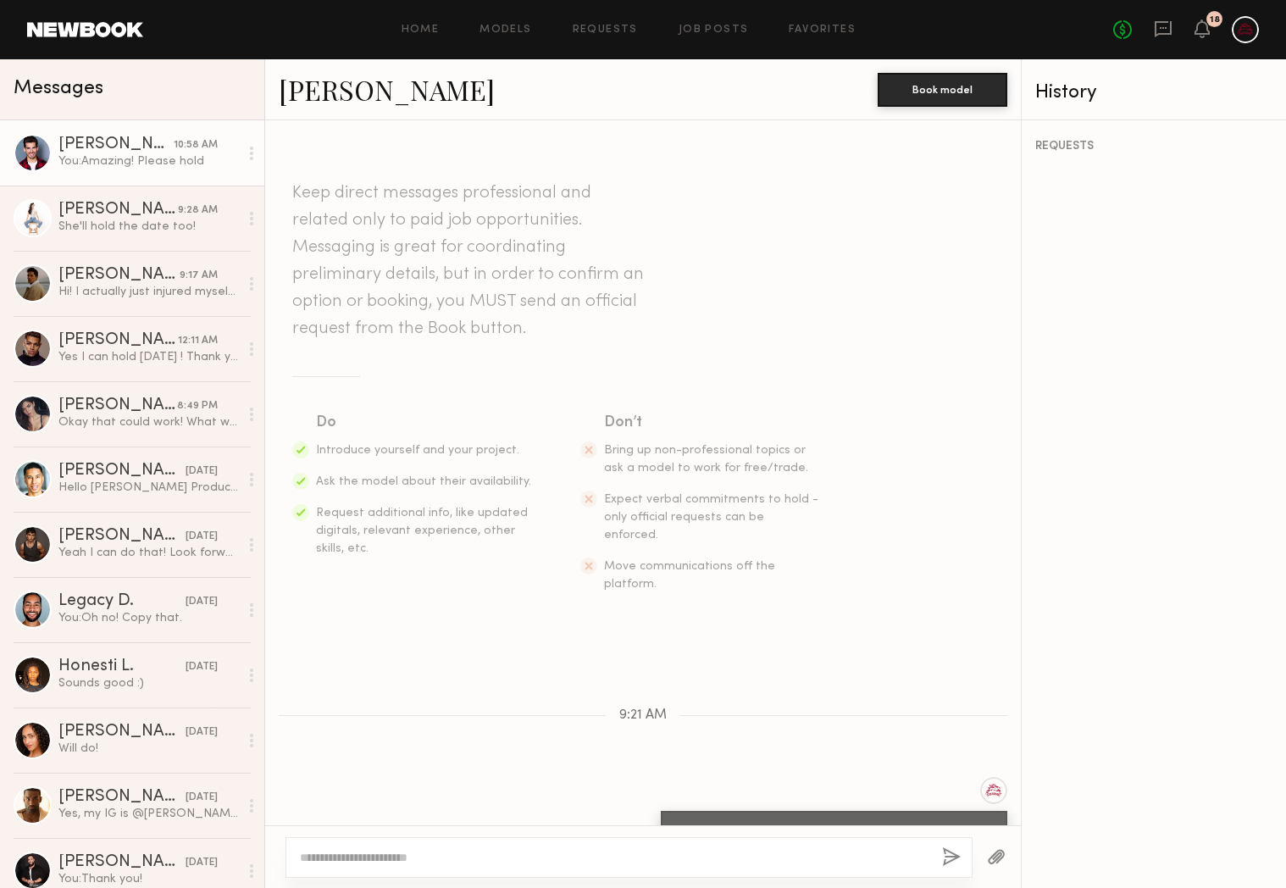
scroll to position [0, 0]
click at [58, 146] on div "Angel G." at bounding box center [115, 144] width 115 height 17
click at [711, 28] on link "Job Posts" at bounding box center [714, 30] width 70 height 11
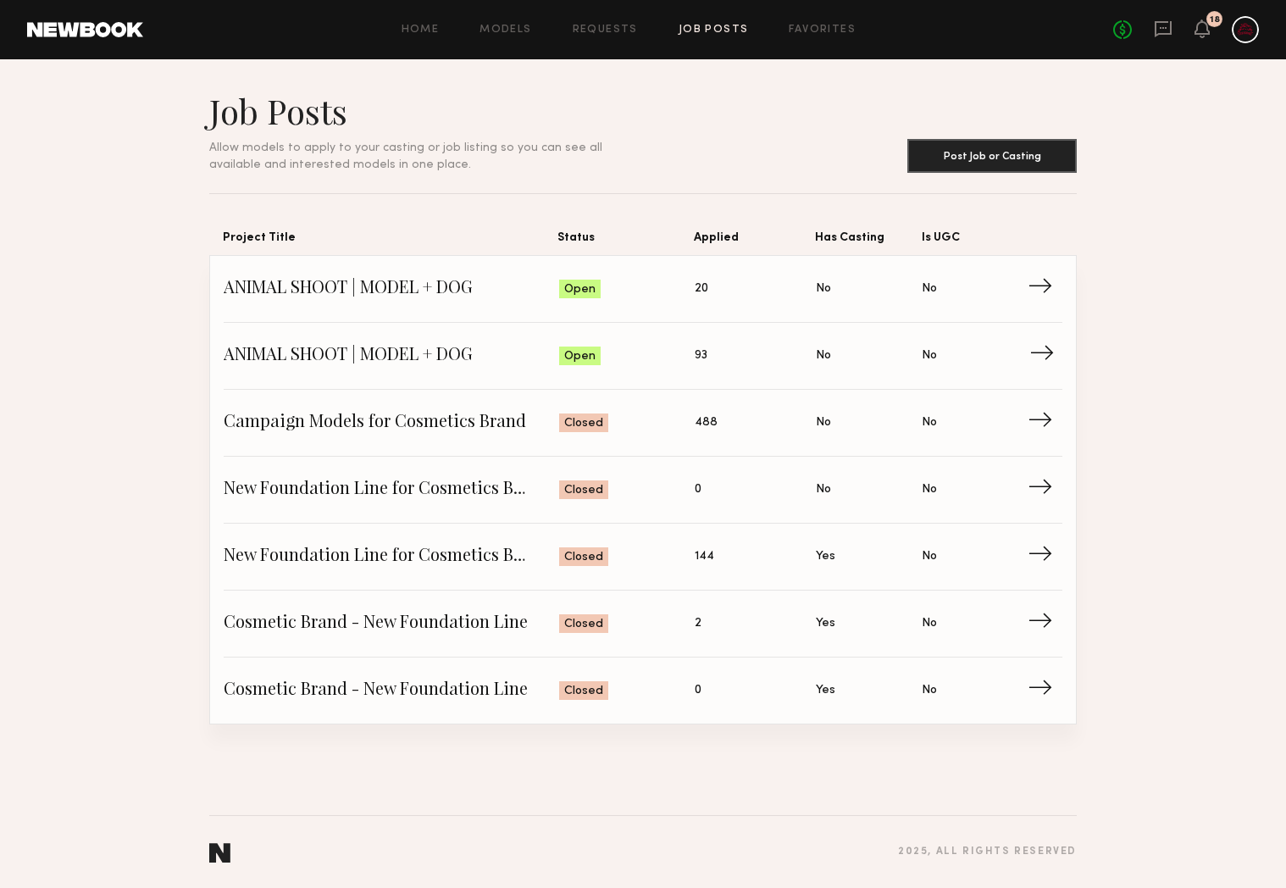
click at [540, 340] on link "ANIMAL SHOOT | MODEL + DOG Status: Open Applied: 93 Has Casting: No Is UGC: No →" at bounding box center [643, 356] width 839 height 67
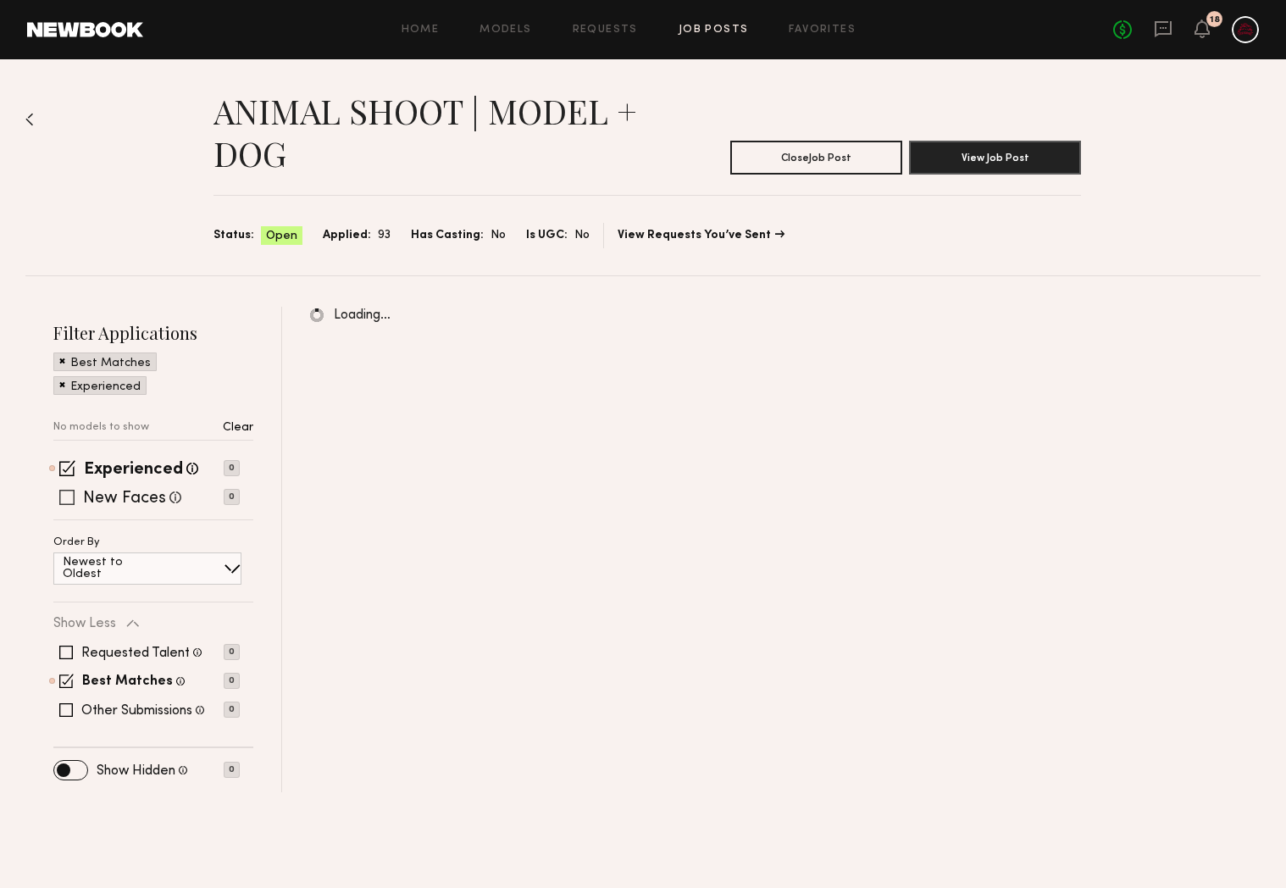
click at [65, 501] on span at bounding box center [66, 497] width 15 height 15
click at [68, 712] on span at bounding box center [66, 710] width 14 height 14
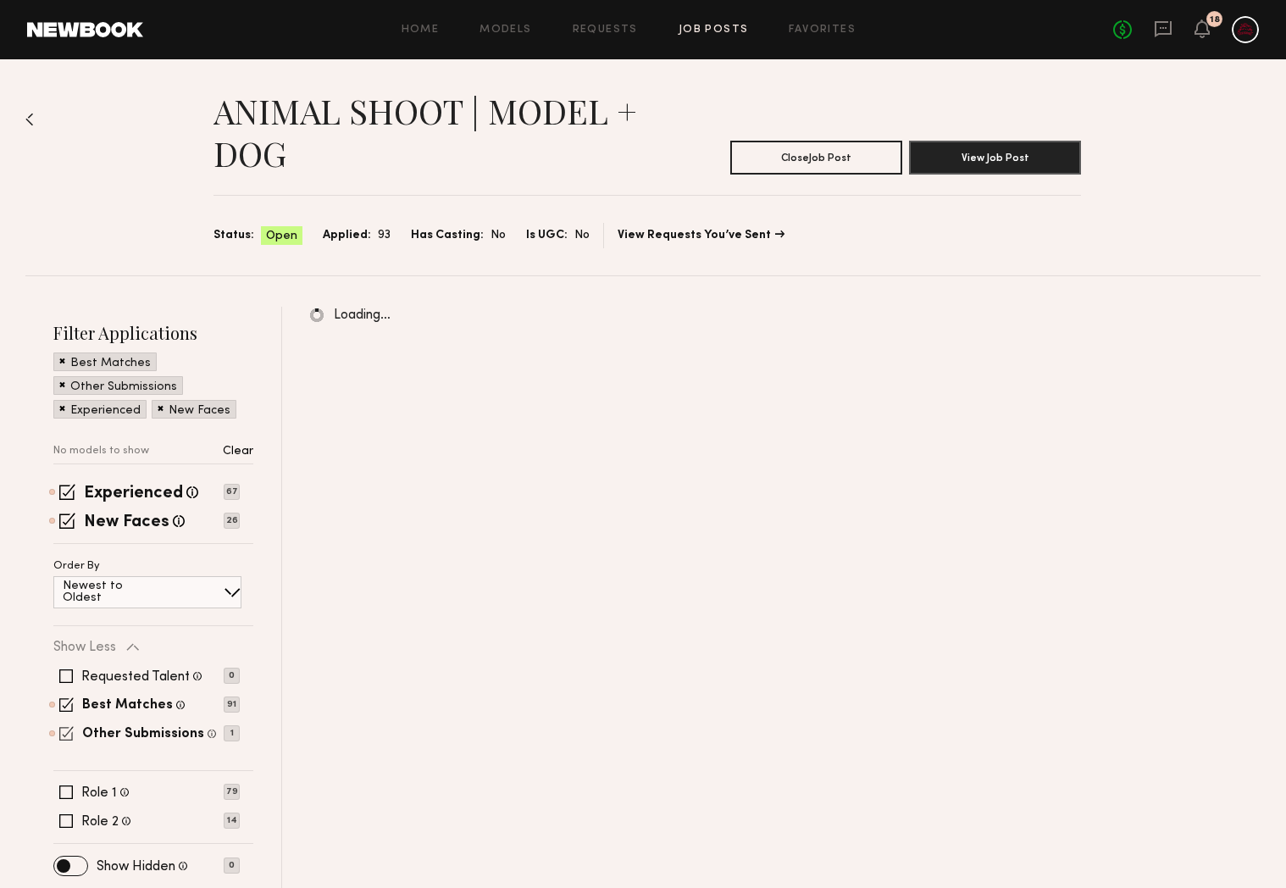
click at [65, 734] on span at bounding box center [66, 733] width 14 height 14
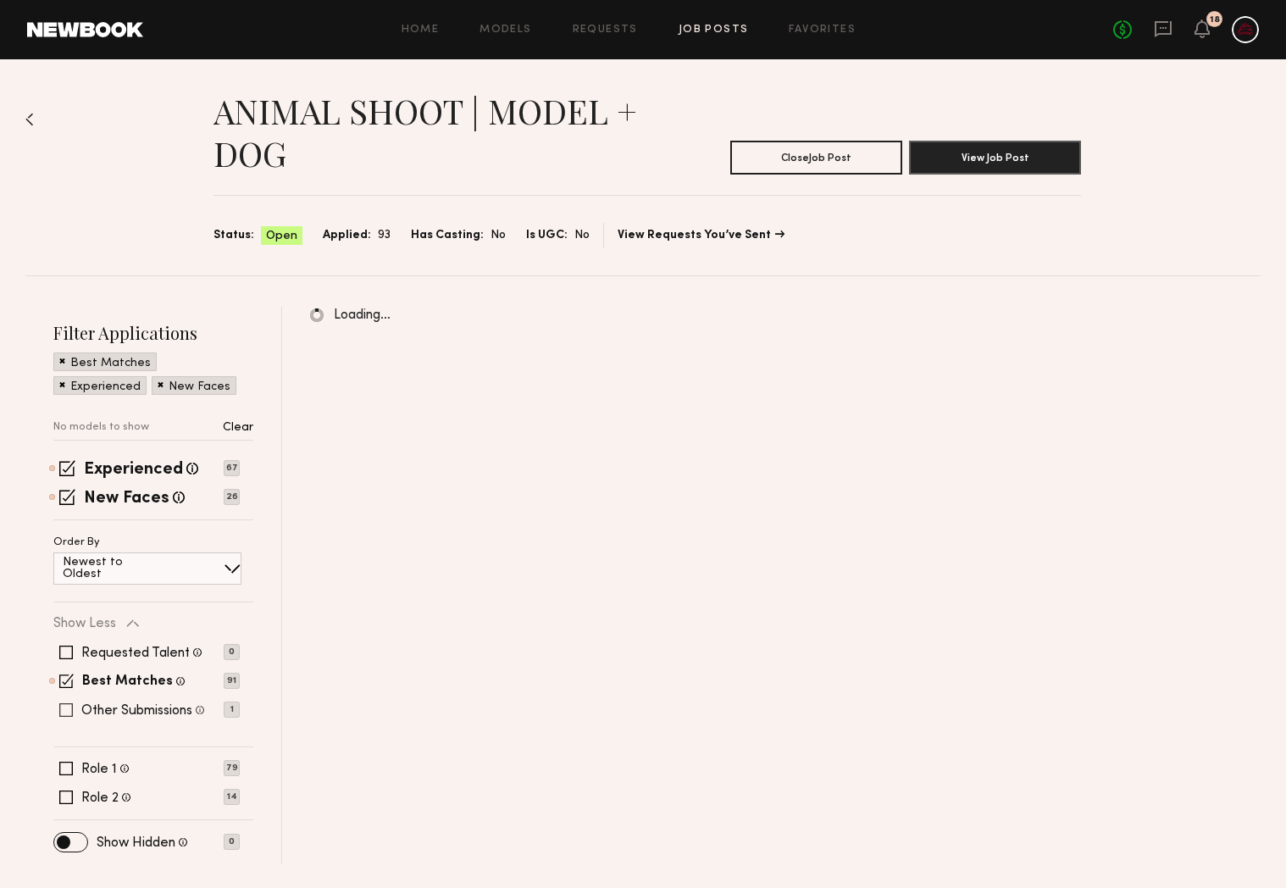
click at [59, 712] on span at bounding box center [66, 710] width 14 height 14
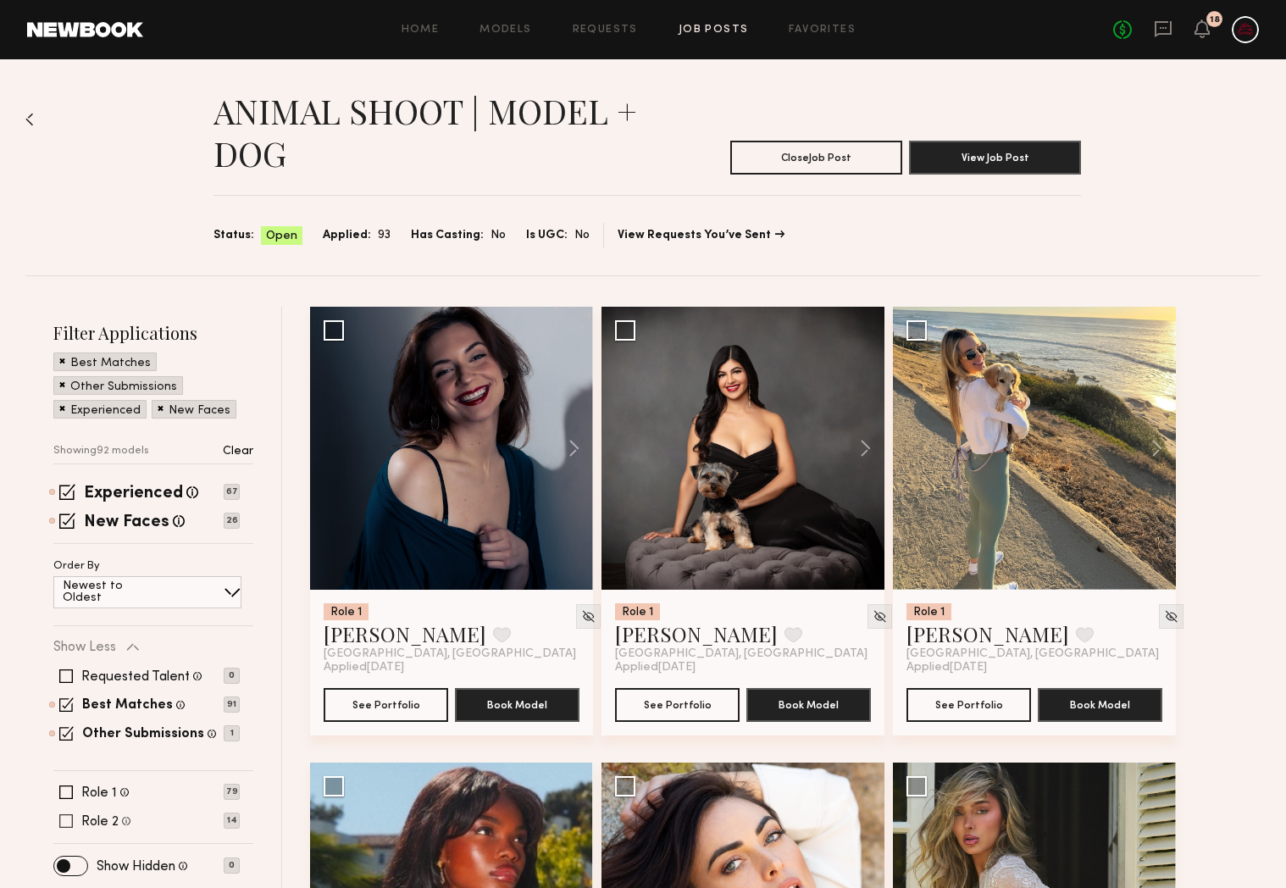
click at [71, 825] on span at bounding box center [66, 821] width 14 height 14
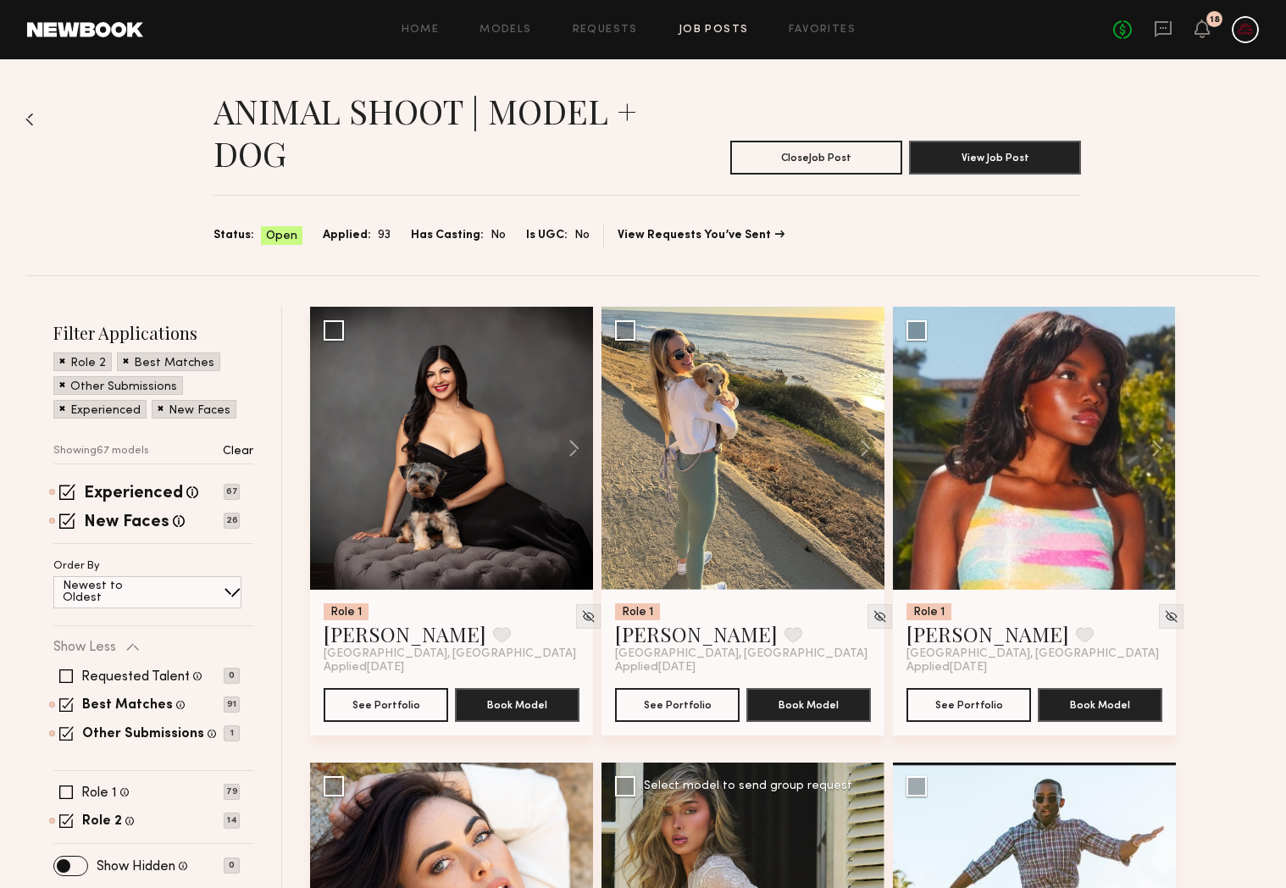
scroll to position [253, 0]
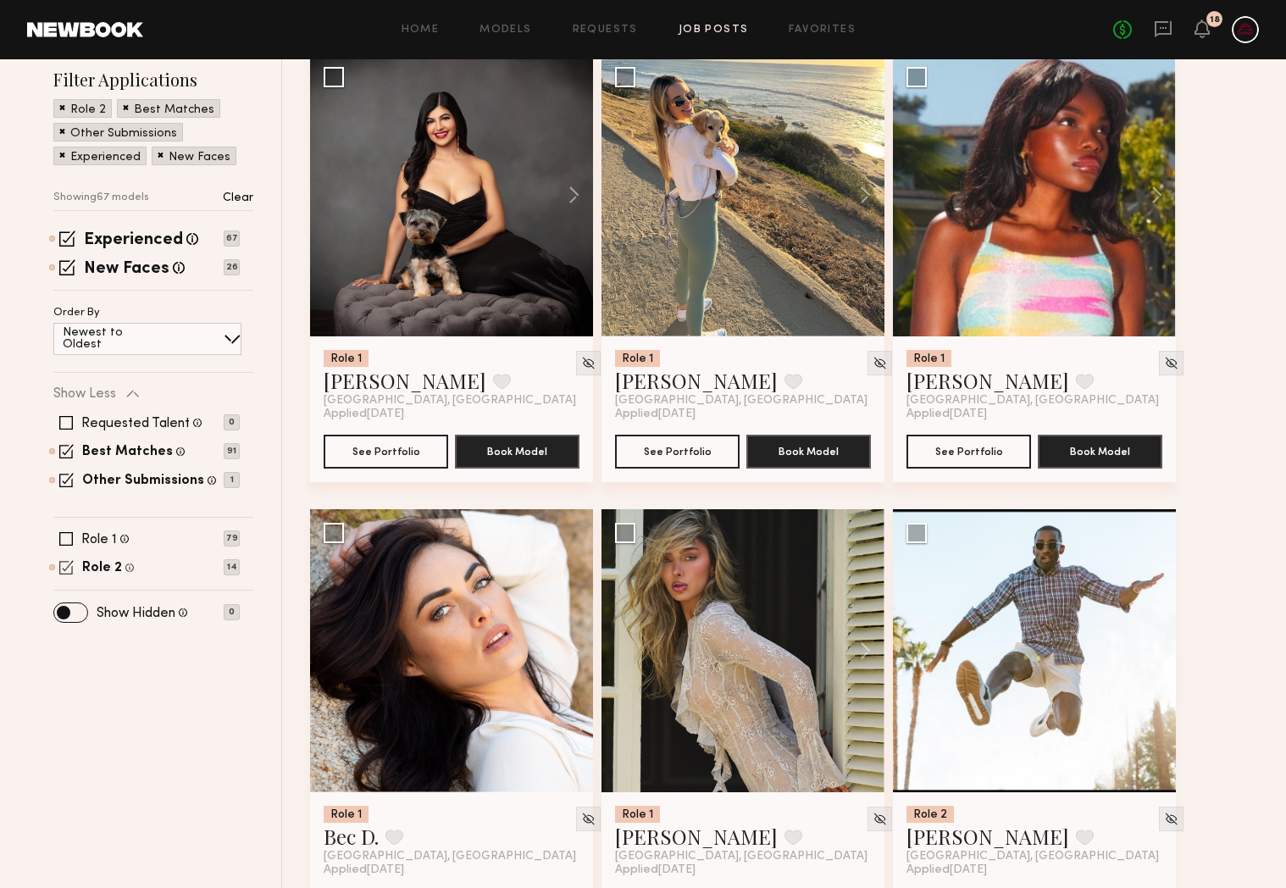
click at [74, 567] on div "Role 2 Male, 18–45, All ethnicities 14" at bounding box center [146, 568] width 186 height 14
click at [69, 567] on span at bounding box center [66, 567] width 14 height 14
click at [68, 567] on span at bounding box center [66, 568] width 14 height 14
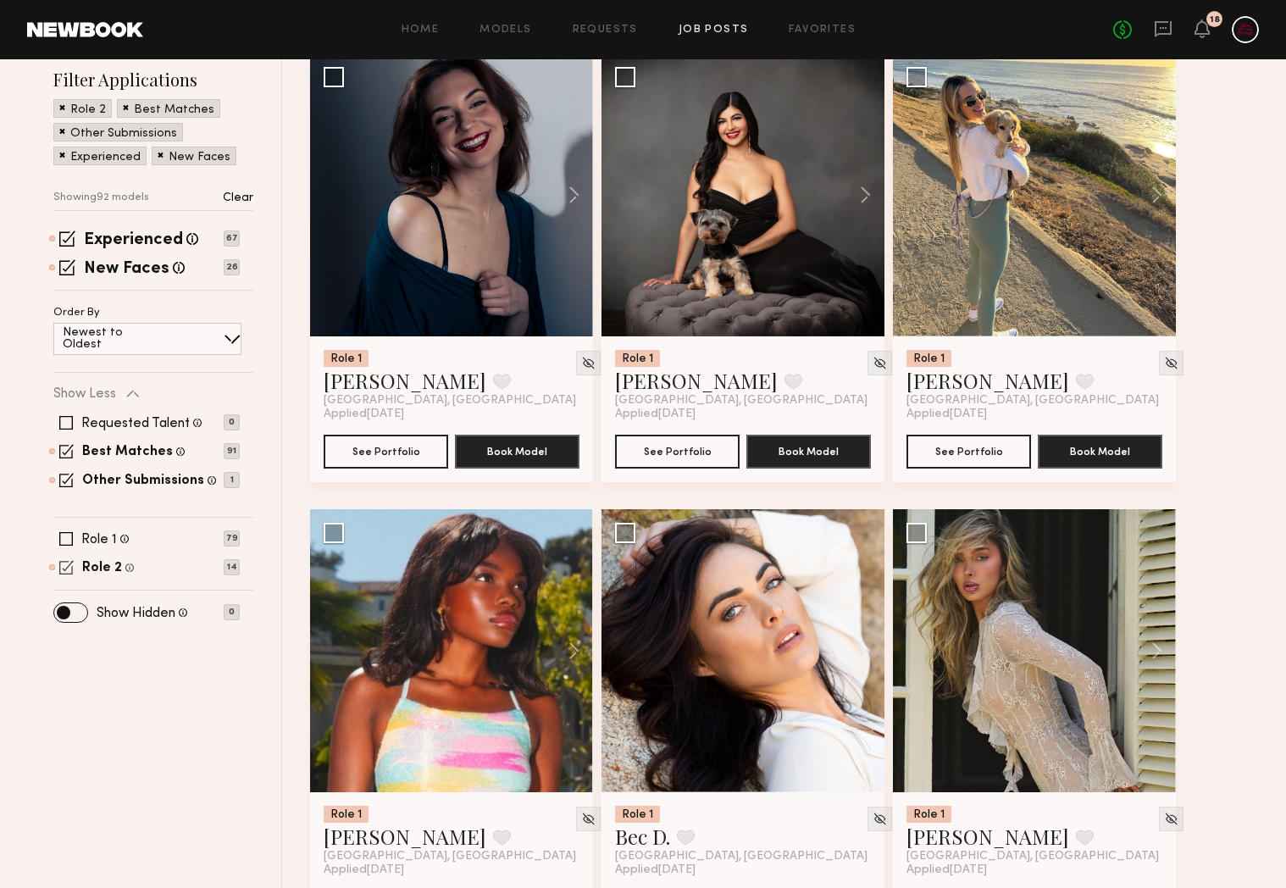
click at [68, 567] on span at bounding box center [66, 567] width 14 height 14
click at [68, 567] on span at bounding box center [66, 568] width 14 height 14
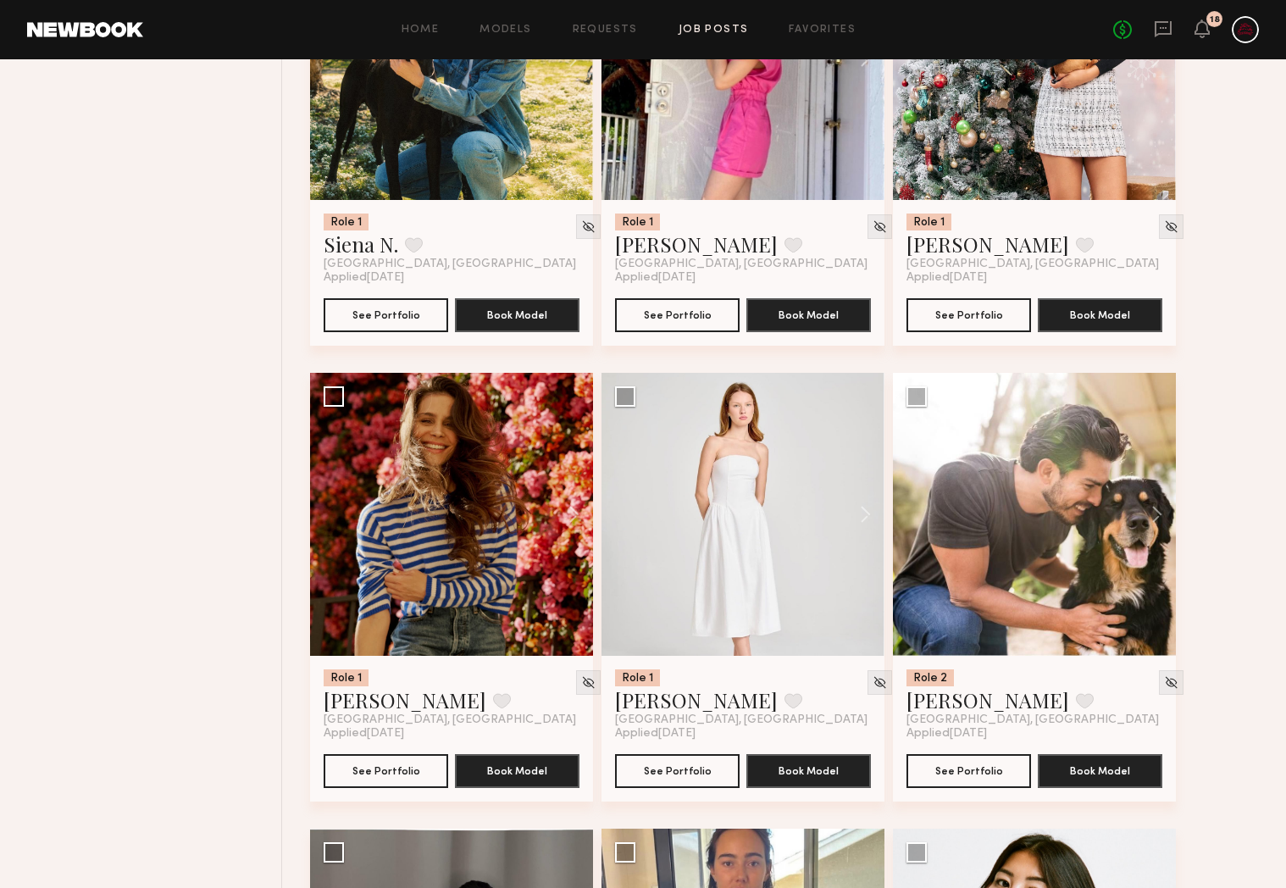
scroll to position [3606, 0]
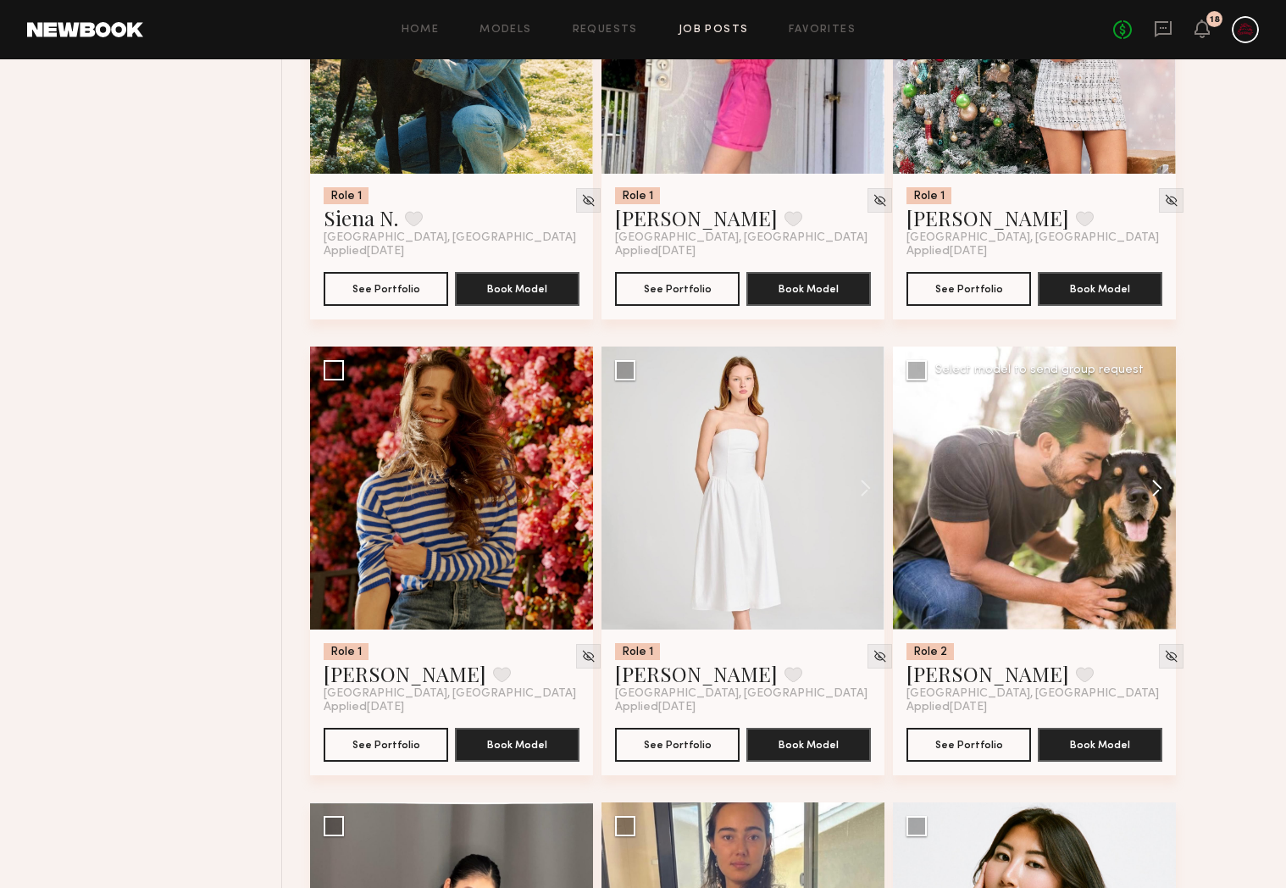
click at [1124, 535] on button at bounding box center [1149, 487] width 54 height 283
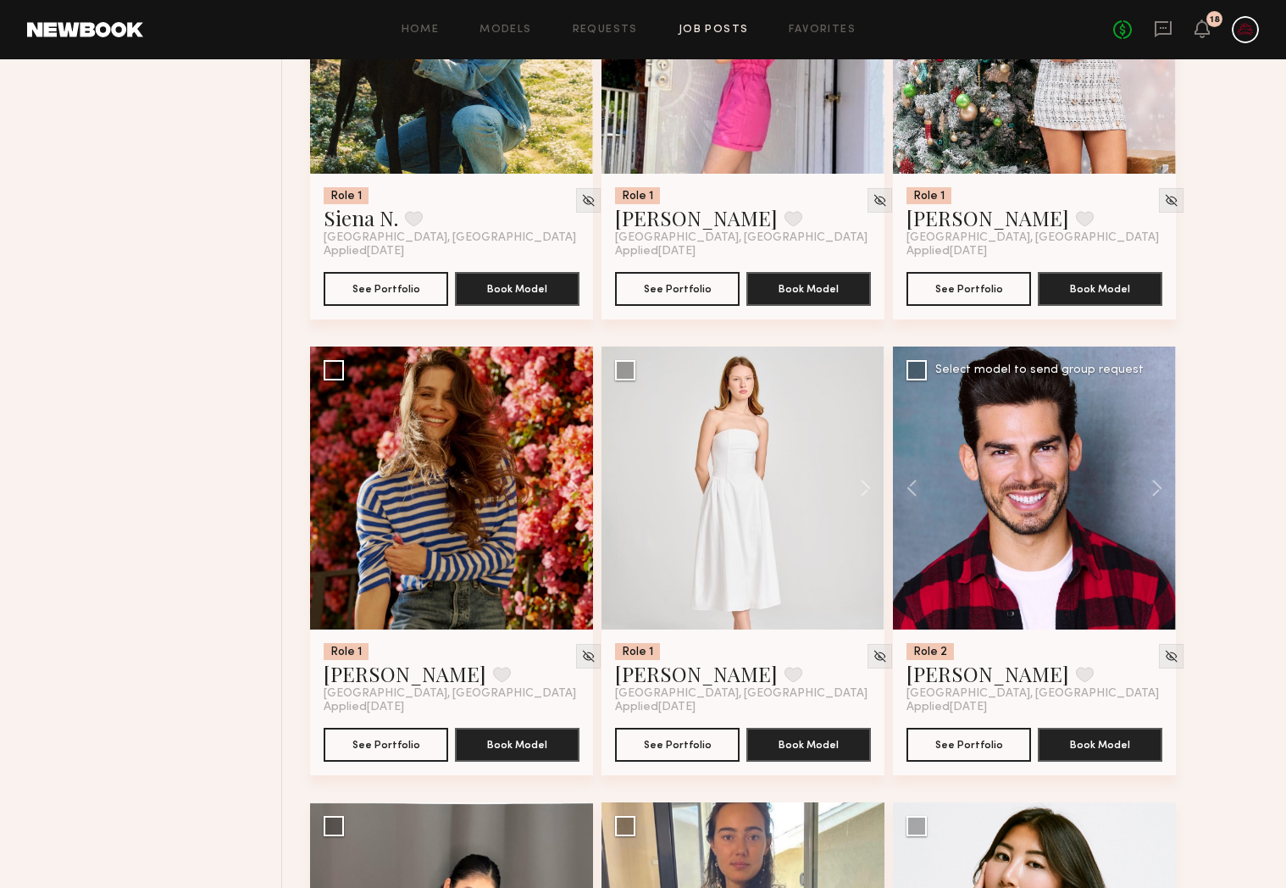
click at [1091, 494] on div at bounding box center [1034, 487] width 283 height 283
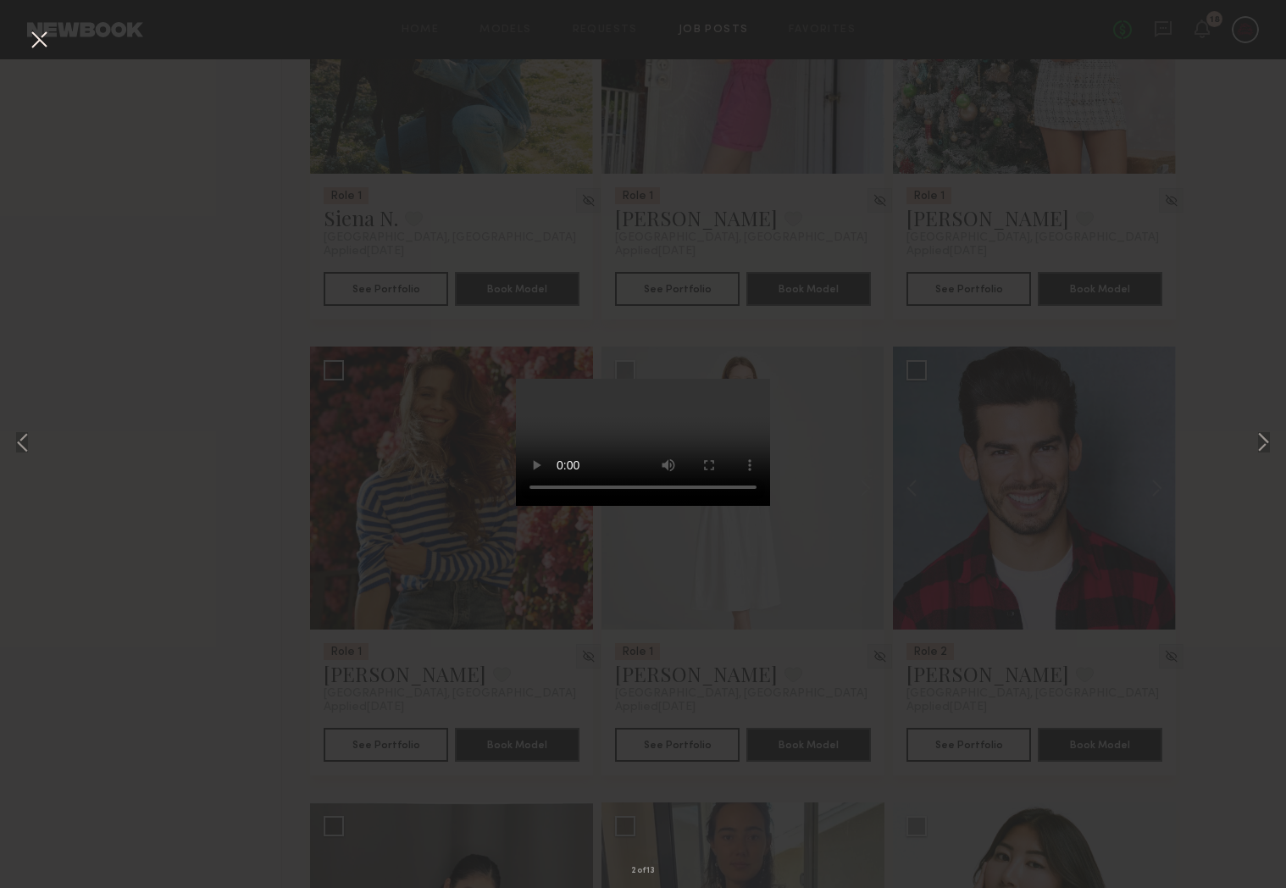
click at [34, 447] on div "2 of 13" at bounding box center [643, 444] width 1286 height 888
click at [27, 444] on button at bounding box center [23, 444] width 20 height 710
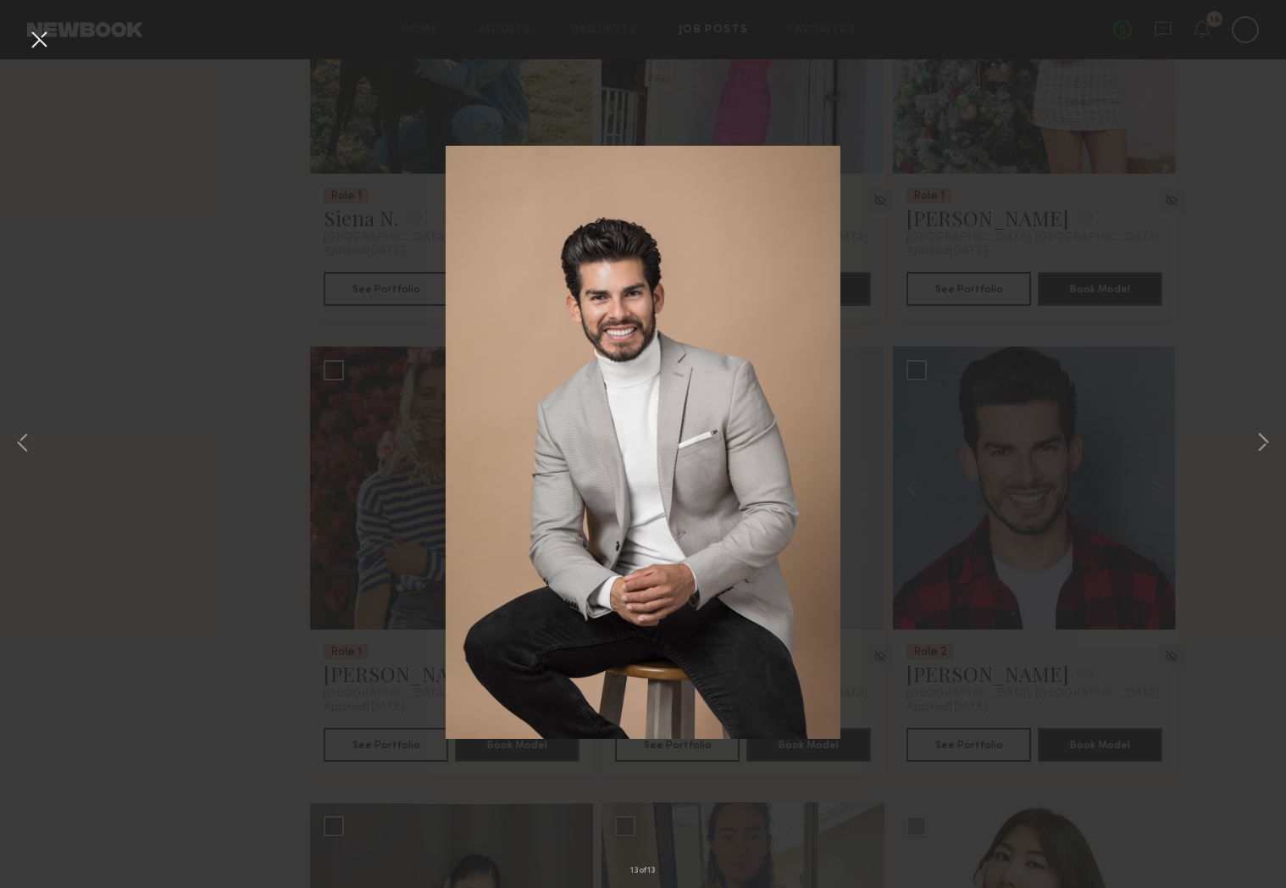
click at [371, 262] on div "13 of 13" at bounding box center [643, 444] width 1286 height 888
click at [32, 47] on button at bounding box center [38, 40] width 27 height 30
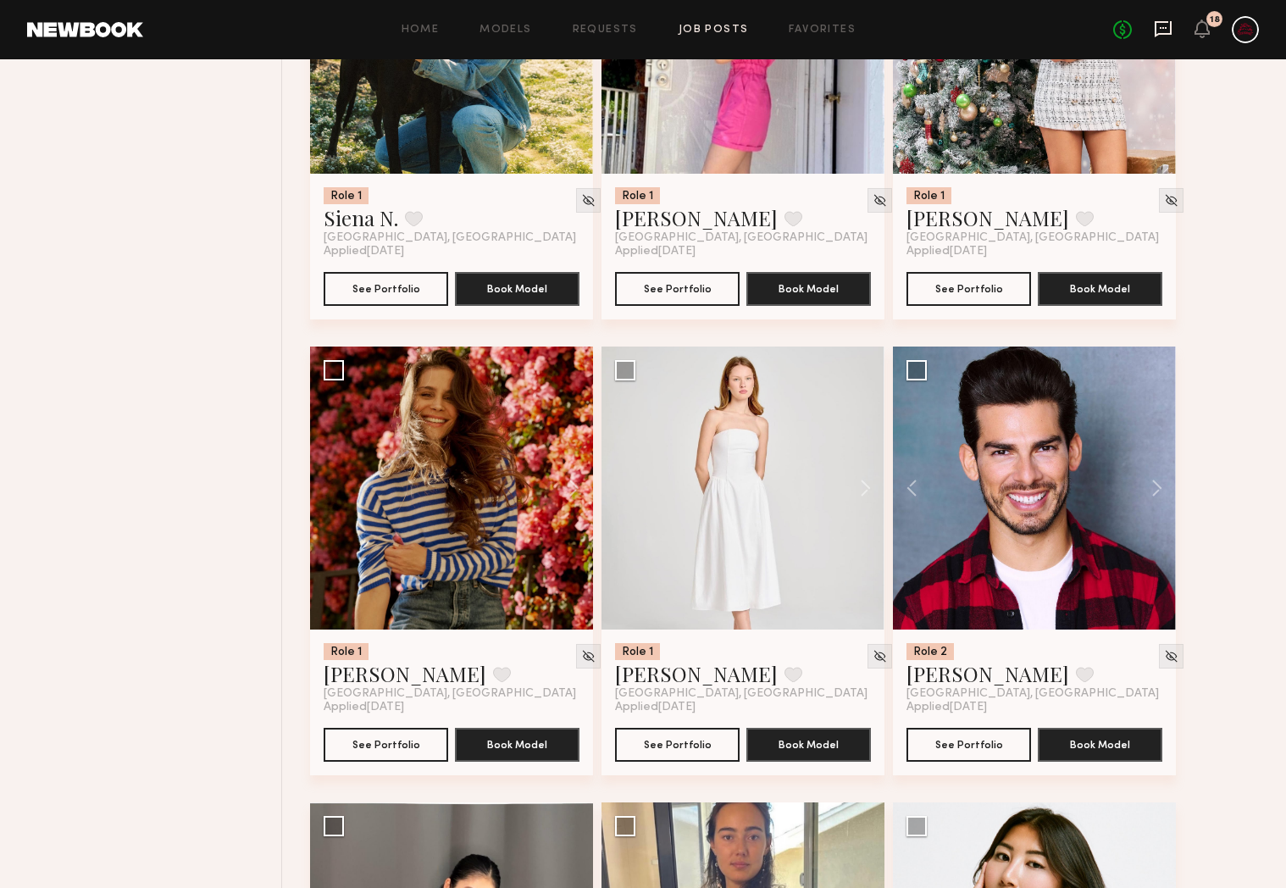
click at [1155, 25] on icon at bounding box center [1163, 29] width 17 height 16
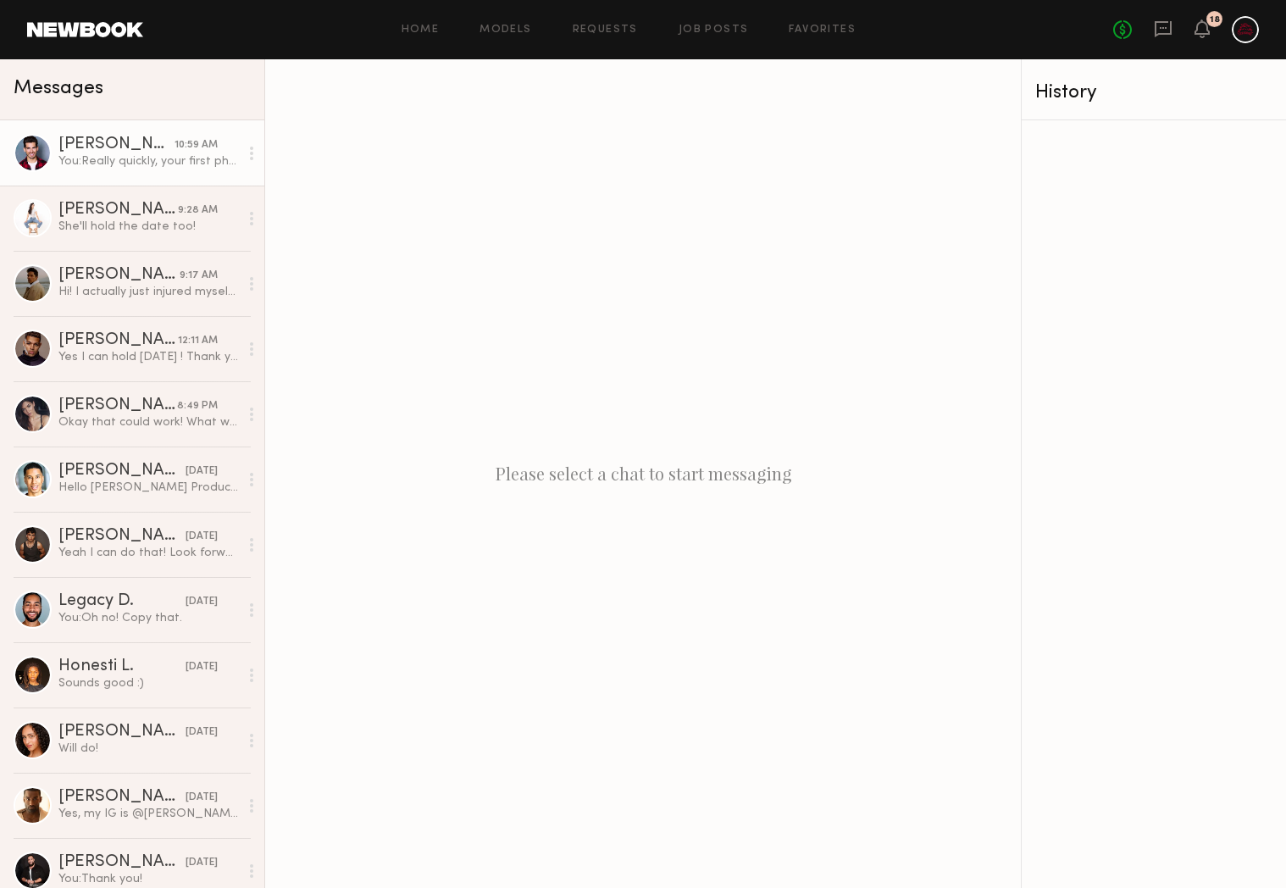
click at [125, 158] on div "You: Really quickly, your first photo of you and a dog you sent in, is that not…" at bounding box center [148, 161] width 180 height 16
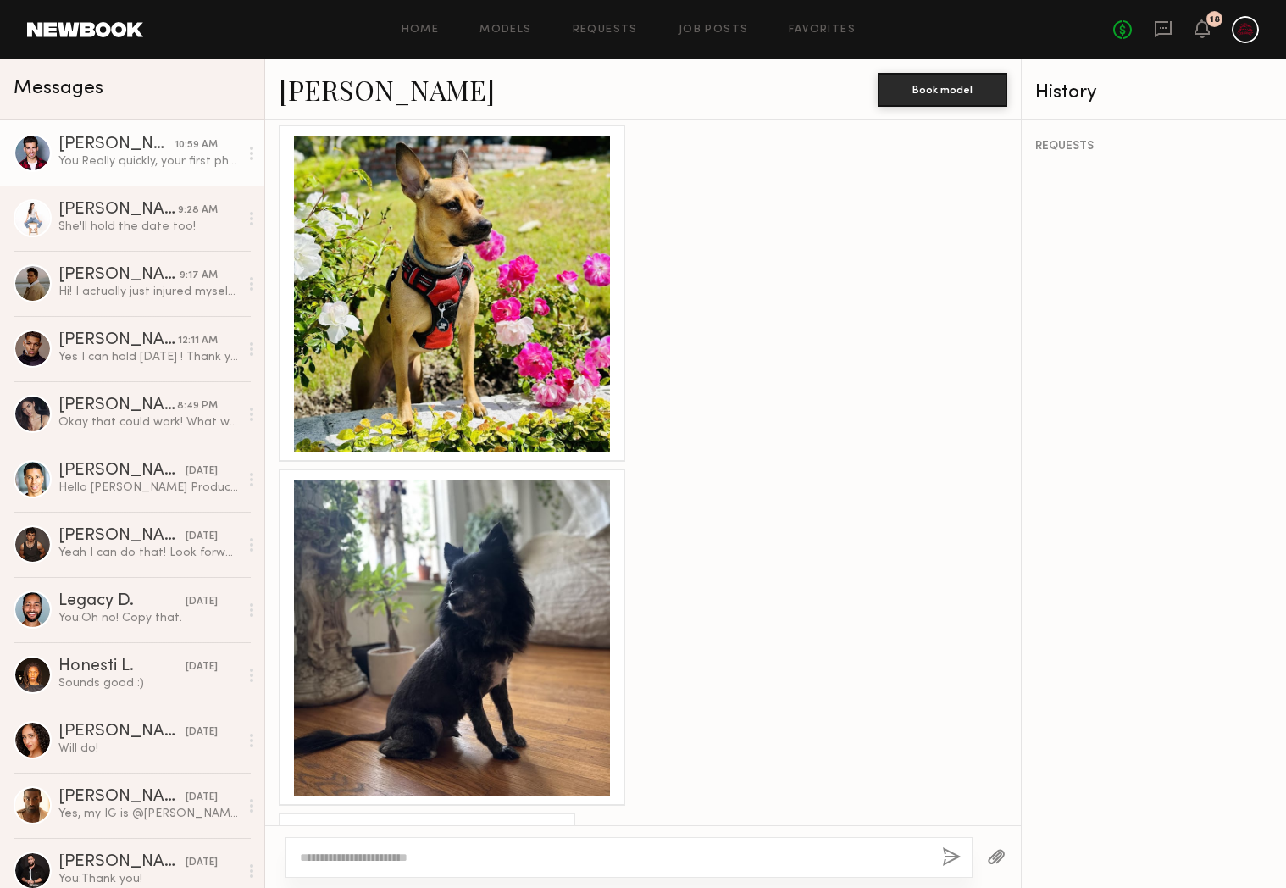
scroll to position [1679, 0]
